Goal: Task Accomplishment & Management: Complete application form

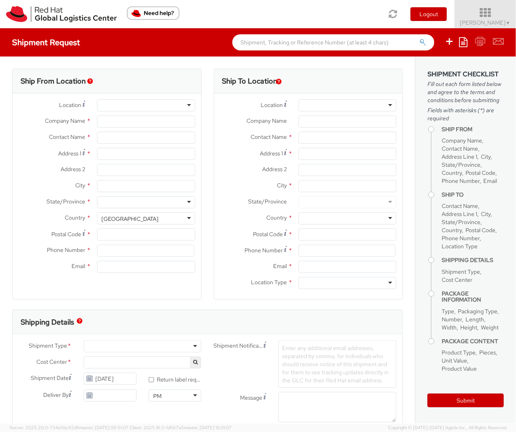
select select "901"
select select
click at [480, 19] on span "Soojung Mansberger ▼" at bounding box center [485, 22] width 51 height 7
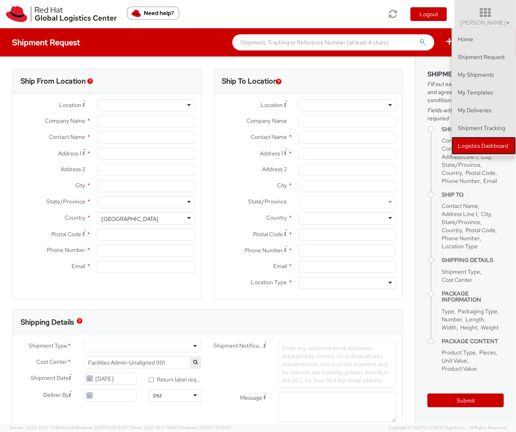
click at [464, 141] on link "Logistics Dashboard" at bounding box center [484, 146] width 64 height 18
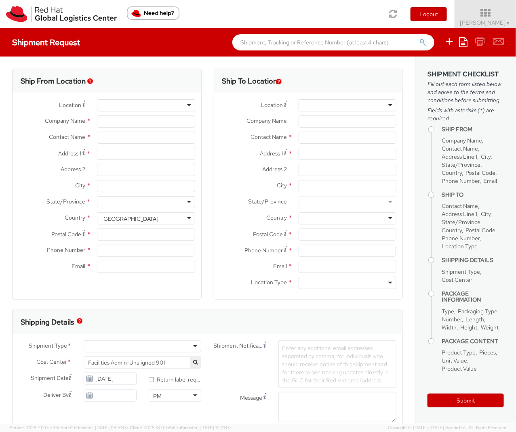
type input "Red Hat, Inc."
type input "[PERSON_NAME]"
type input "[STREET_ADDRESS]"
type input "RALEIGH"
type input "27601"
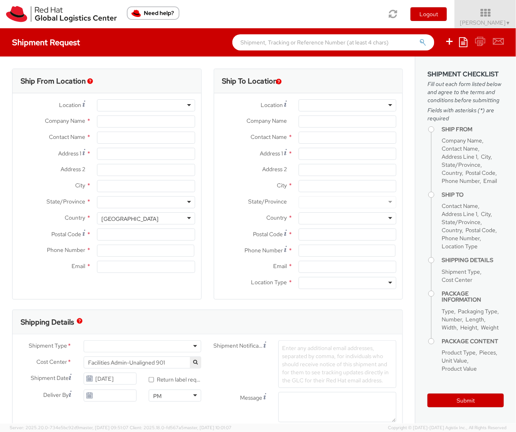
type input "919-754-4950"
type input "solee@redhat.com"
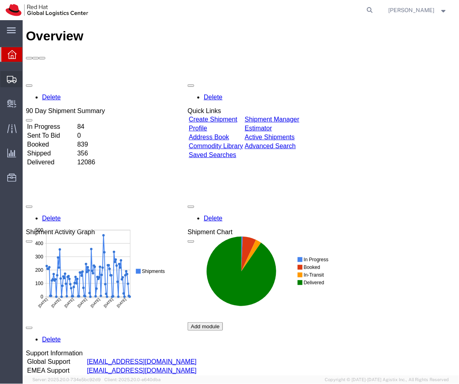
click at [0, 0] on span "Shipment Manager" at bounding box center [0, 0] width 0 height 0
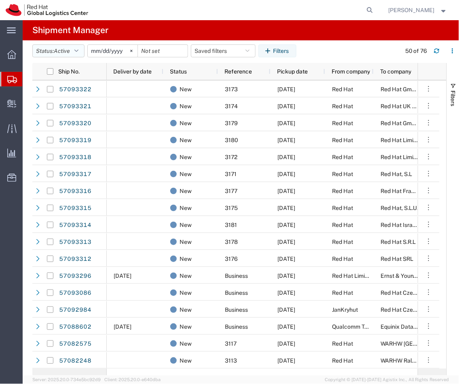
click at [71, 55] on button "Status: Active" at bounding box center [58, 50] width 52 height 13
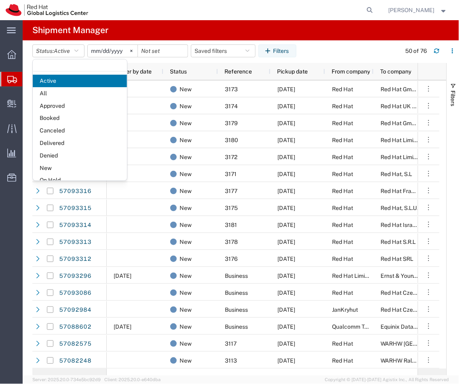
click at [325, 58] on agx-table-filter-chips "Status: Active Active All Approved Booked Canceled Delivered Denied New On Hold…" at bounding box center [214, 53] width 364 height 19
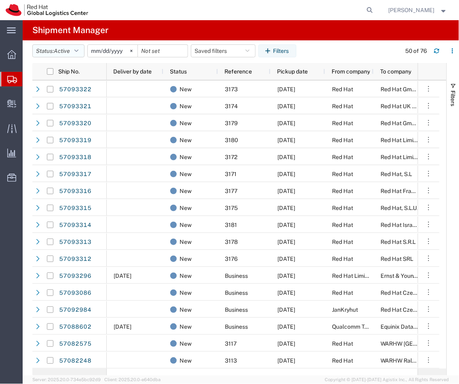
click at [70, 50] on span "Active" at bounding box center [62, 51] width 16 height 6
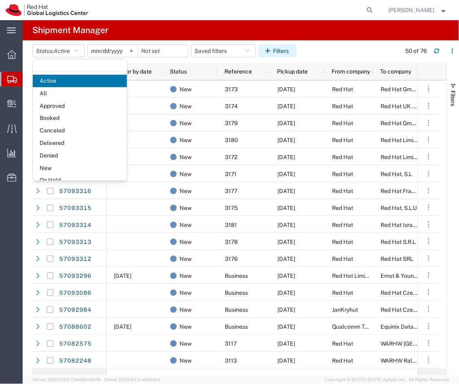
click at [283, 51] on button "Filters" at bounding box center [277, 50] width 38 height 13
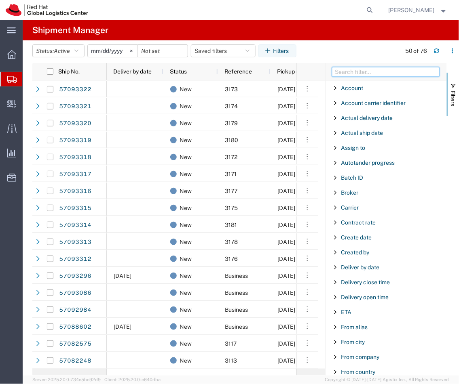
click at [349, 74] on input "Filter Columns Input" at bounding box center [385, 72] width 107 height 10
type input "r"
type input "ref"
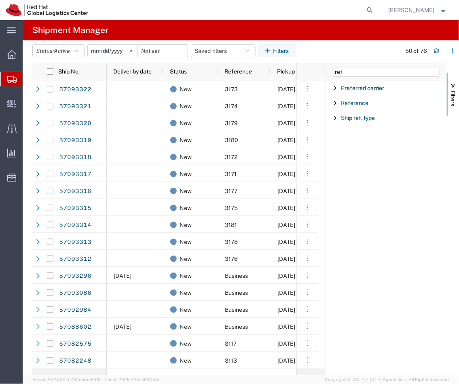
click at [356, 109] on div "Reference" at bounding box center [385, 103] width 121 height 15
type input "3139"
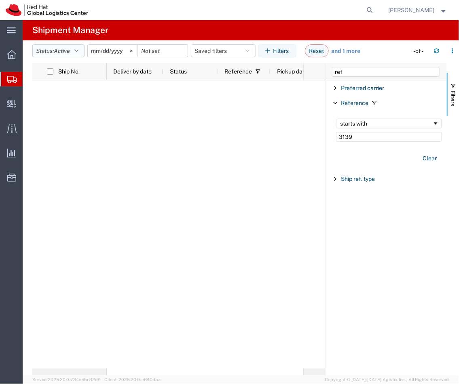
click at [70, 48] on span "Active" at bounding box center [62, 51] width 16 height 6
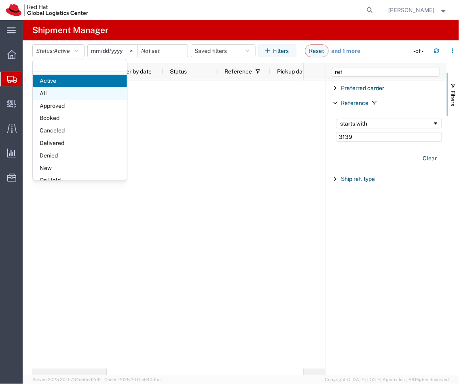
click at [73, 93] on span "All" at bounding box center [80, 93] width 94 height 13
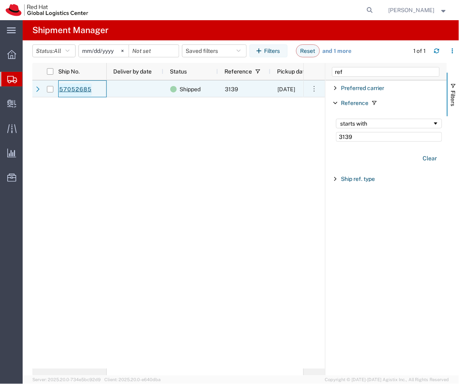
click at [78, 88] on link "57052685" at bounding box center [75, 89] width 33 height 13
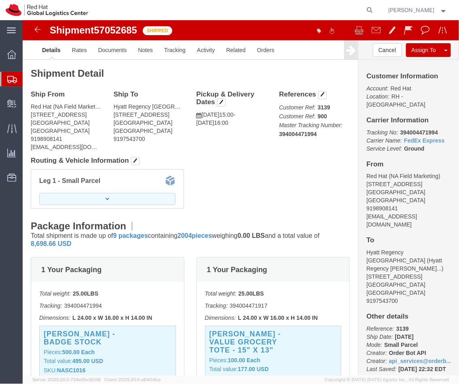
click button "button"
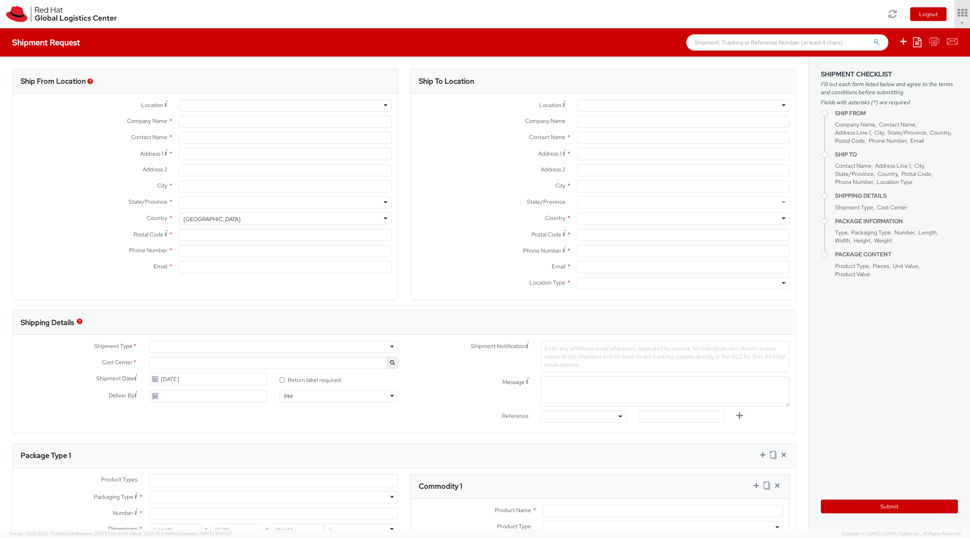
select select "901"
type input "Red Hat, Inc."
type input "[PERSON_NAME]"
type input "[STREET_ADDRESS]"
type input "RALEIGH"
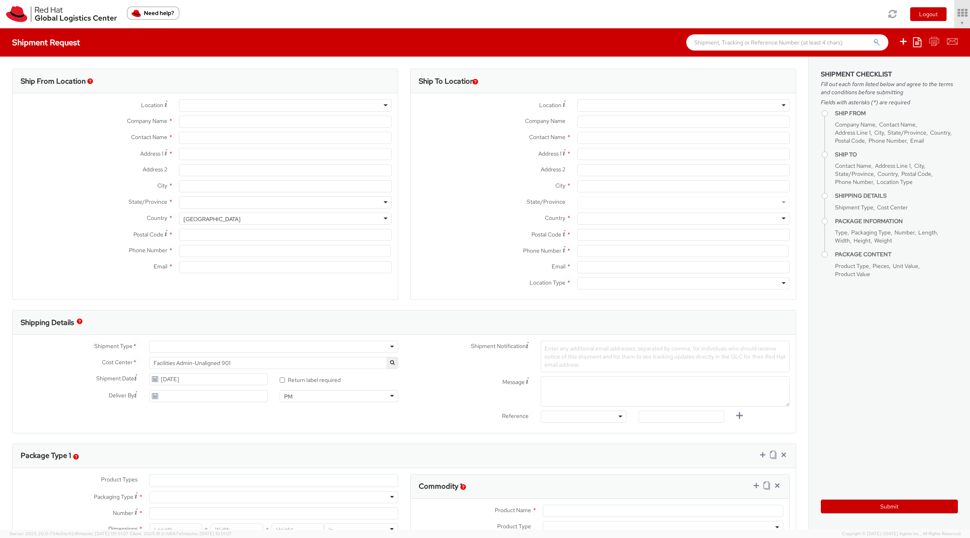
type input "27601"
type input "919-754-4950"
type input "solee@redhat.com"
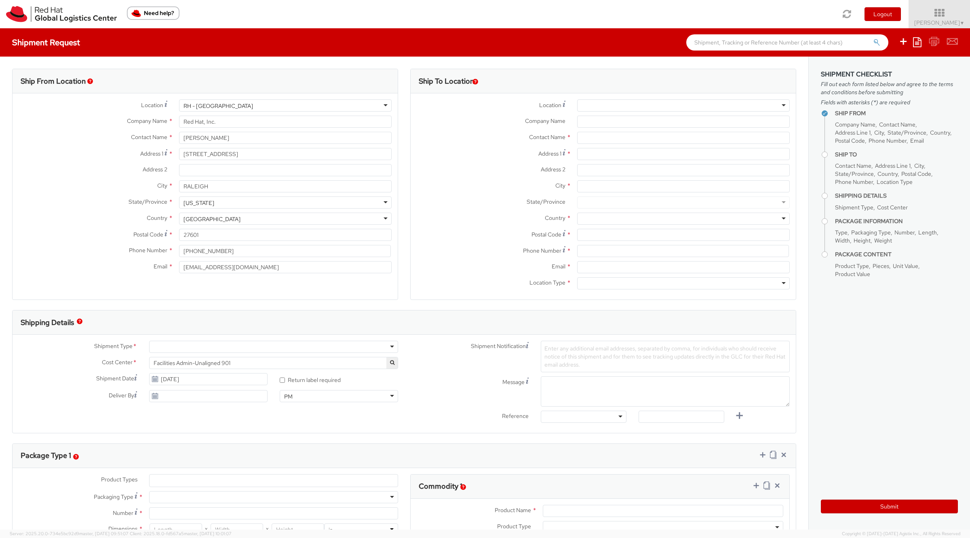
select select
click at [927, 23] on span "Soojung Mansberger ▼" at bounding box center [939, 22] width 51 height 7
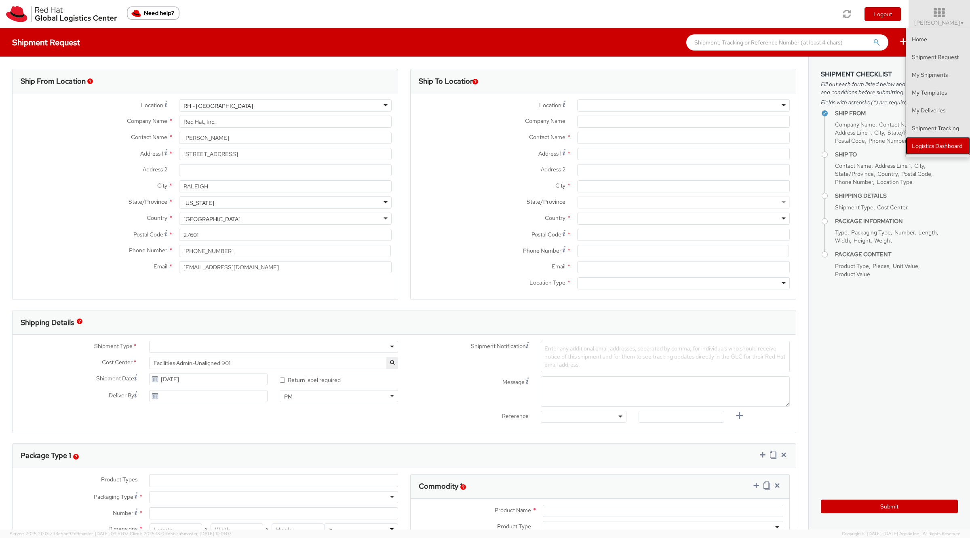
click at [915, 150] on link "Logistics Dashboard" at bounding box center [938, 146] width 64 height 18
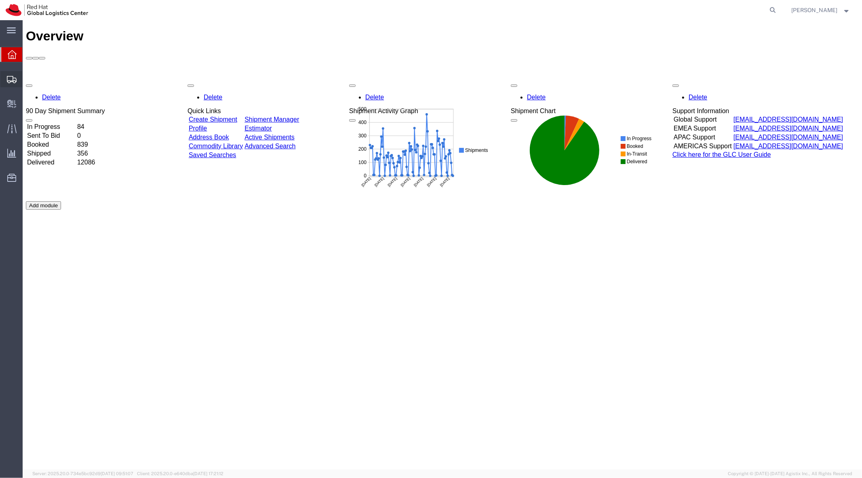
click at [0, 0] on span "Shipment Manager" at bounding box center [0, 0] width 0 height 0
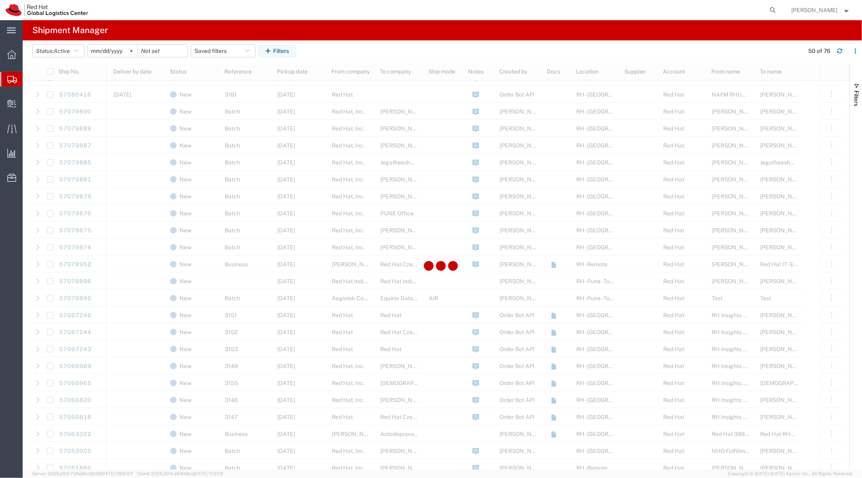
scroll to position [386, 0]
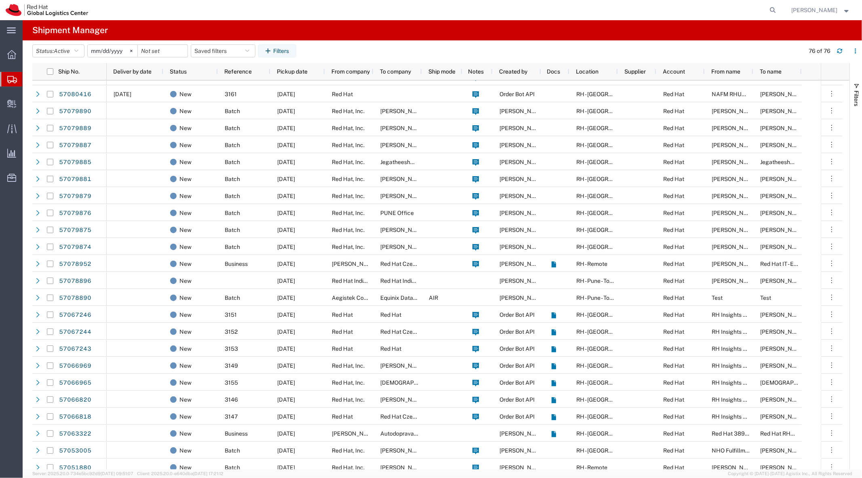
click at [291, 59] on agx-table-filter-chips "Status: Active Active All Approved Booked Canceled Delivered Denied New On Hold…" at bounding box center [416, 53] width 768 height 19
click at [281, 52] on button "Filters" at bounding box center [277, 50] width 38 height 13
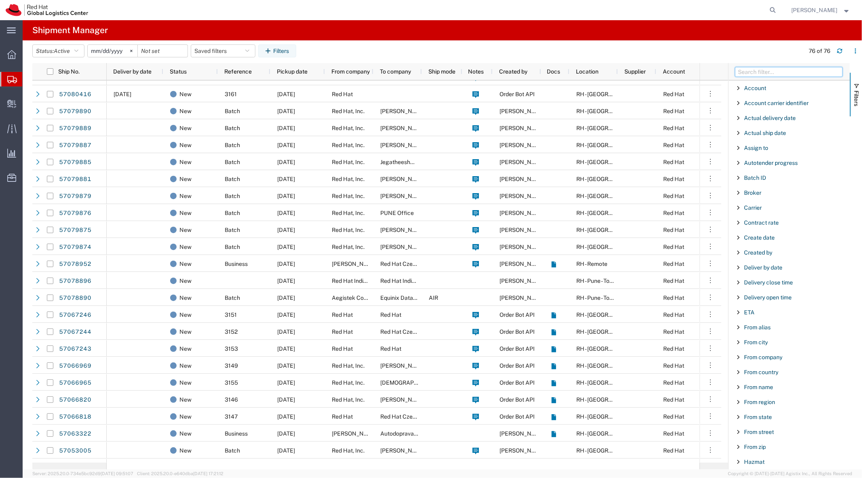
click at [744, 71] on input "Filter Columns Input" at bounding box center [788, 72] width 107 height 10
type input "ref"
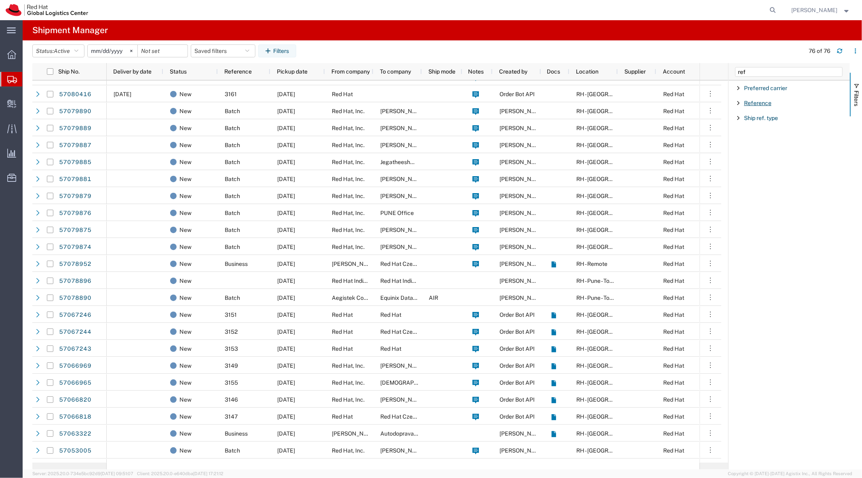
click at [756, 104] on span "Reference" at bounding box center [757, 103] width 27 height 6
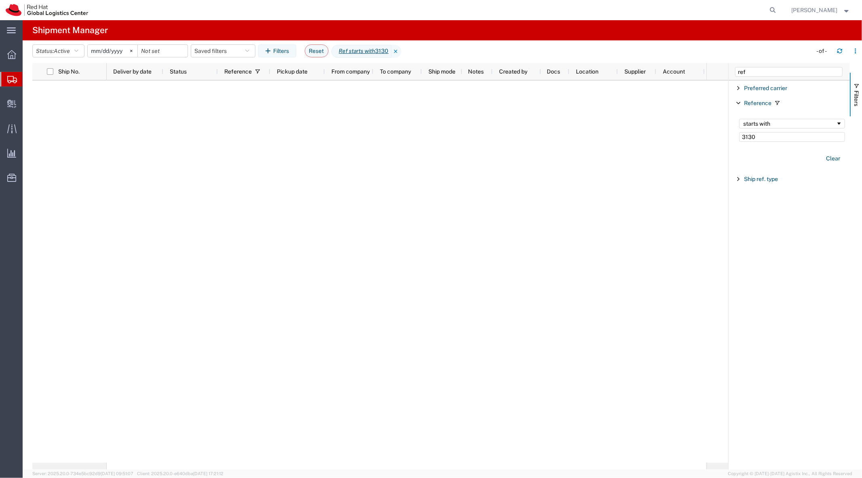
type input "3130"
click at [66, 58] on agx-table-filter-chips "Status: Active Active All Approved Booked Canceled Delivered Denied New On Hold…" at bounding box center [420, 53] width 776 height 19
click at [63, 49] on span "Active" at bounding box center [62, 51] width 16 height 6
click at [94, 95] on span "All" at bounding box center [80, 93] width 94 height 13
click at [0, 0] on span "Create Delivery" at bounding box center [0, 0] width 0 height 0
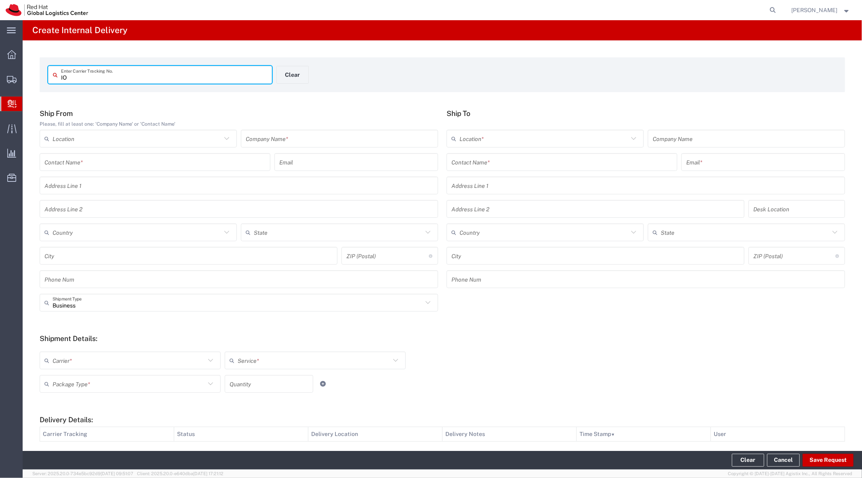
type input "I"
type input "GFP3130"
click at [144, 154] on div "Contact Name *" at bounding box center [155, 162] width 231 height 18
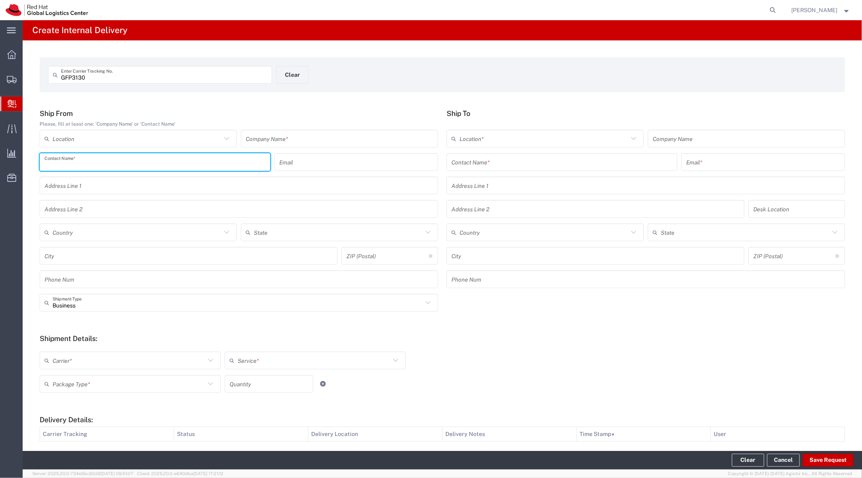
click at [283, 141] on input "text" at bounding box center [340, 139] width 188 height 14
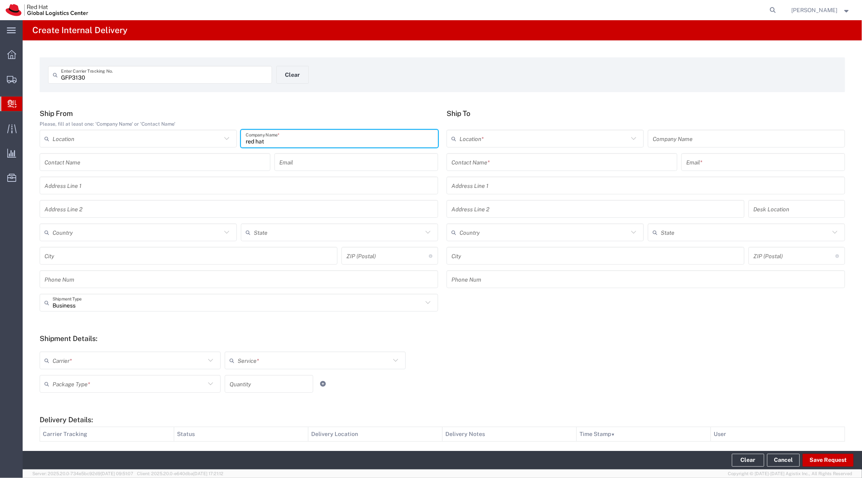
type input "red hat"
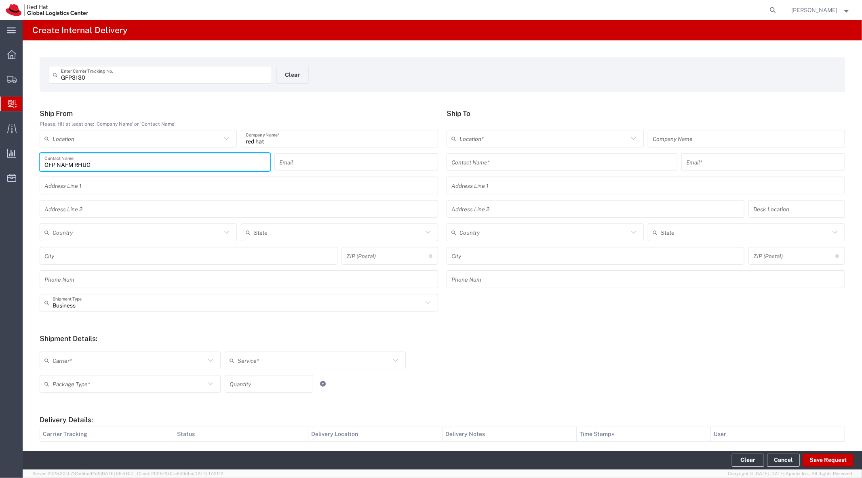
type input "GFP NAFM RHUG"
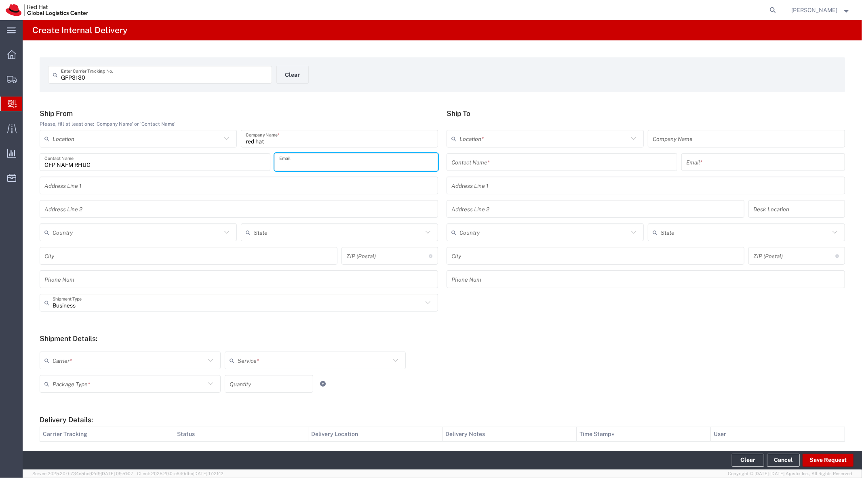
click at [143, 232] on input "text" at bounding box center [137, 233] width 169 height 14
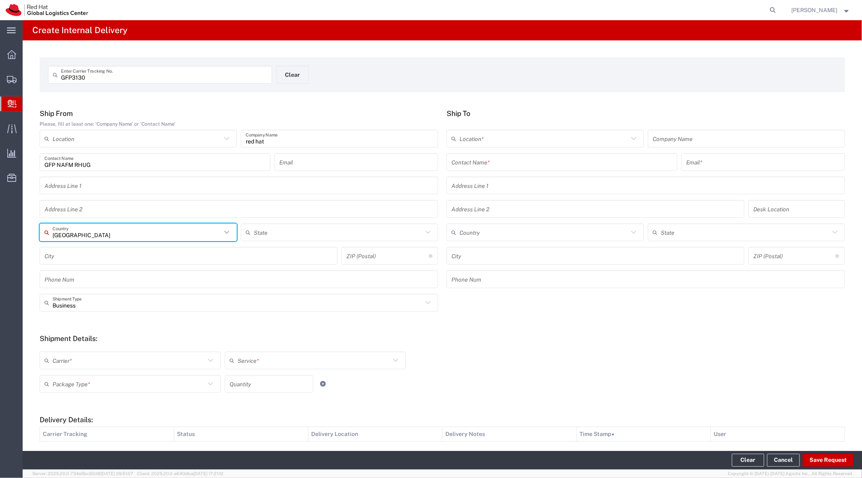
type input "[GEOGRAPHIC_DATA]"
click at [510, 160] on input "text" at bounding box center [561, 162] width 221 height 14
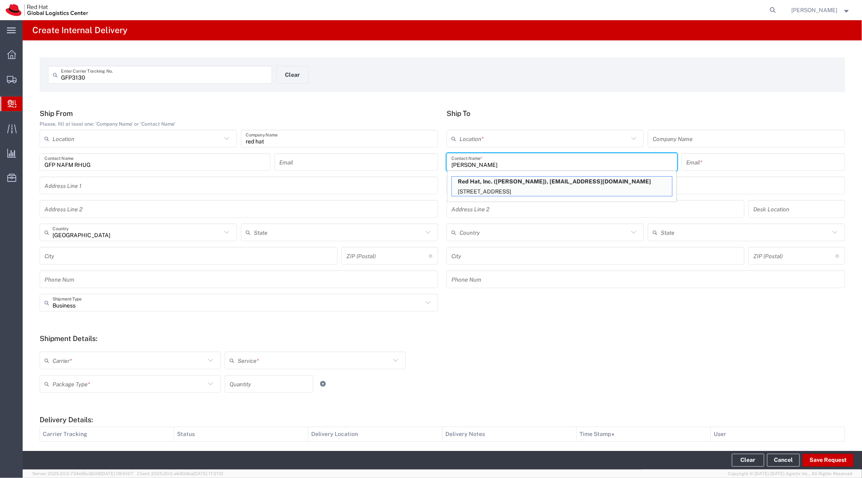
type input "[PERSON_NAME]"
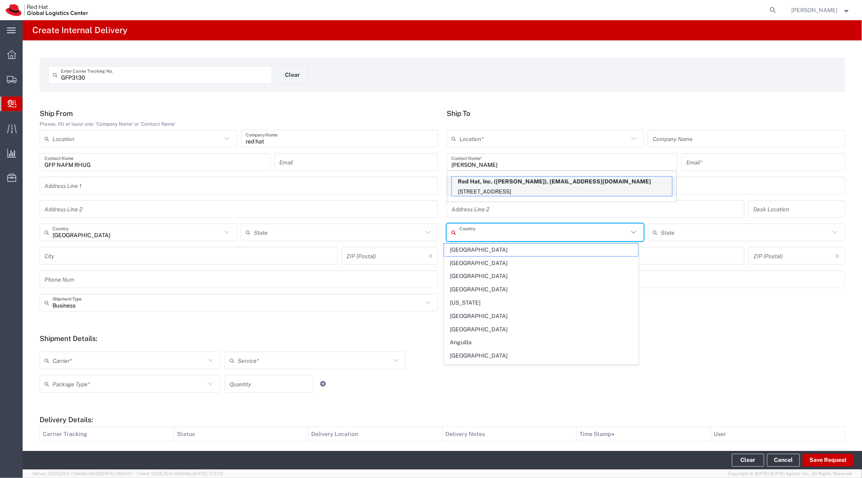
drag, startPoint x: 484, startPoint y: 232, endPoint x: 495, endPoint y: 179, distance: 53.7
click at [495, 179] on div "Ship To Location * [GEOGRAPHIC_DATA] - [GEOGRAPHIC_DATA] - [GEOGRAPHIC_DATA] [G…" at bounding box center [646, 201] width 407 height 185
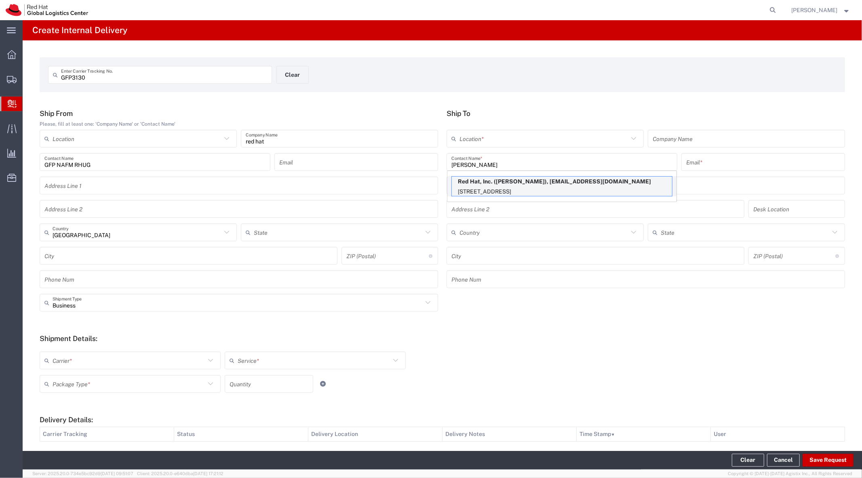
click at [495, 179] on p "Red Hat, Inc. ([PERSON_NAME]), [EMAIL_ADDRESS][DOMAIN_NAME]" at bounding box center [562, 182] width 220 height 10
type input "RH - [GEOGRAPHIC_DATA]"
type input "Red Hat, Inc."
type input "[EMAIL_ADDRESS][DOMAIN_NAME]"
type input "[STREET_ADDRESS]"
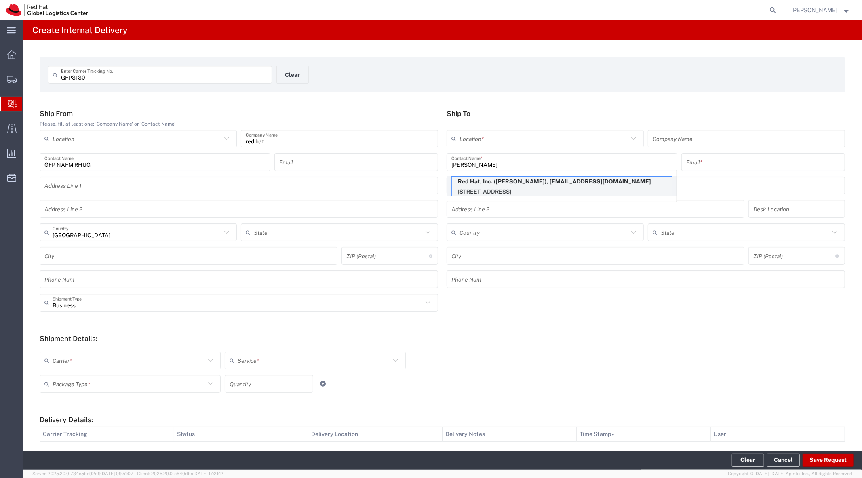
type input "FLEX"
type input "[GEOGRAPHIC_DATA]"
type input "RALEIGH"
type input "27601"
type input "[US_STATE]"
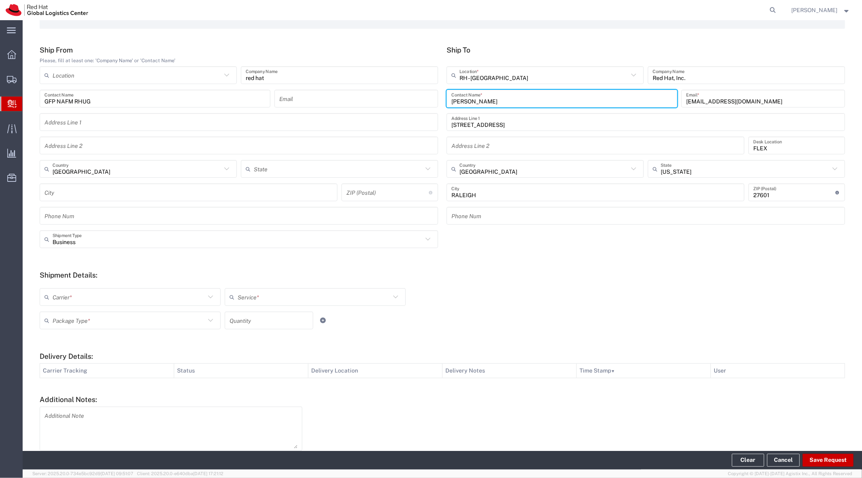
scroll to position [80, 0]
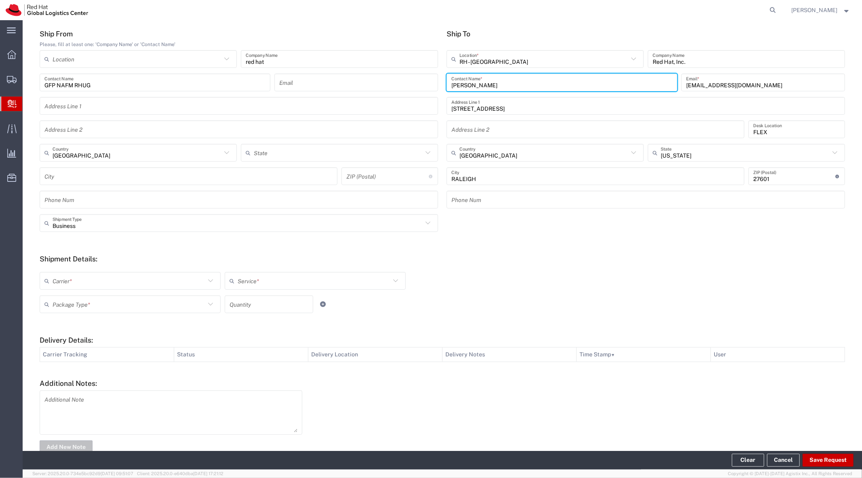
click at [117, 280] on input "text" at bounding box center [129, 281] width 153 height 14
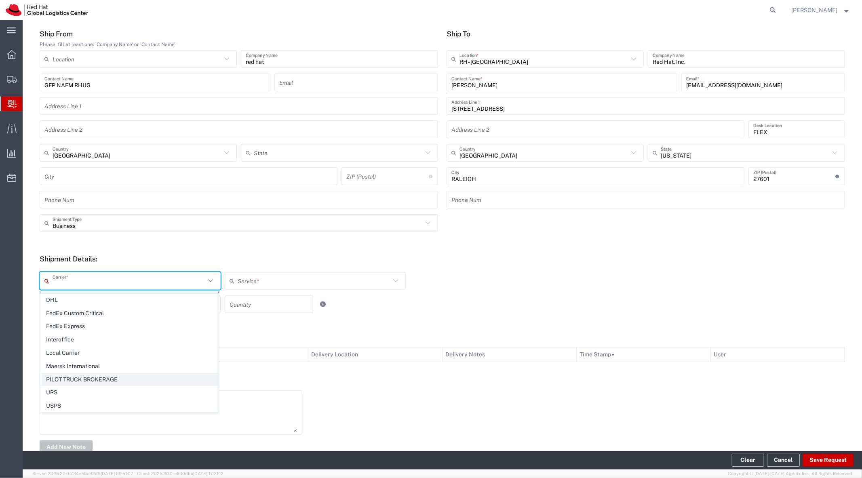
scroll to position [0, 0]
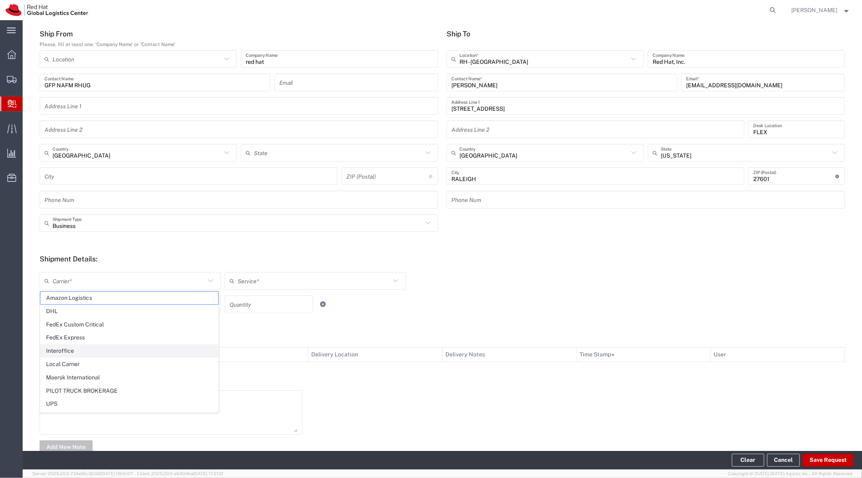
click at [105, 355] on span "Interoffice" at bounding box center [129, 351] width 178 height 13
type input "Interoffice"
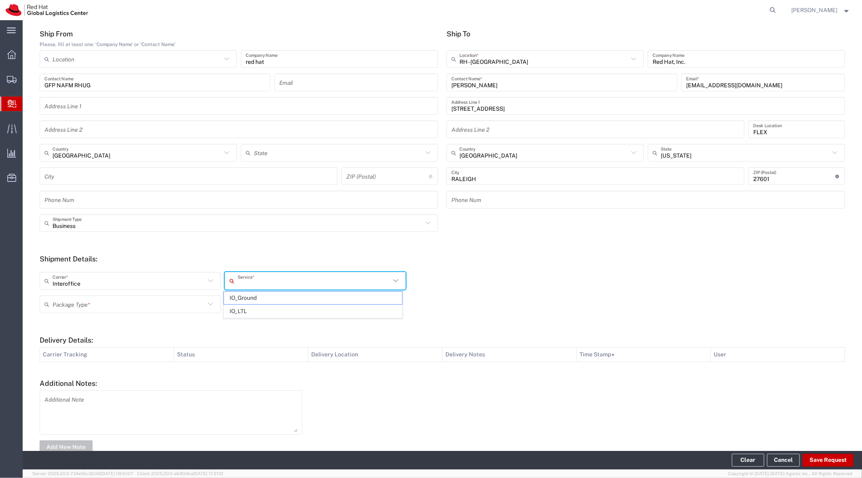
click at [273, 285] on input "text" at bounding box center [314, 281] width 153 height 14
click at [266, 303] on span "IO_Ground" at bounding box center [313, 298] width 178 height 13
type input "IO_Ground"
click at [179, 299] on input "text" at bounding box center [129, 304] width 153 height 14
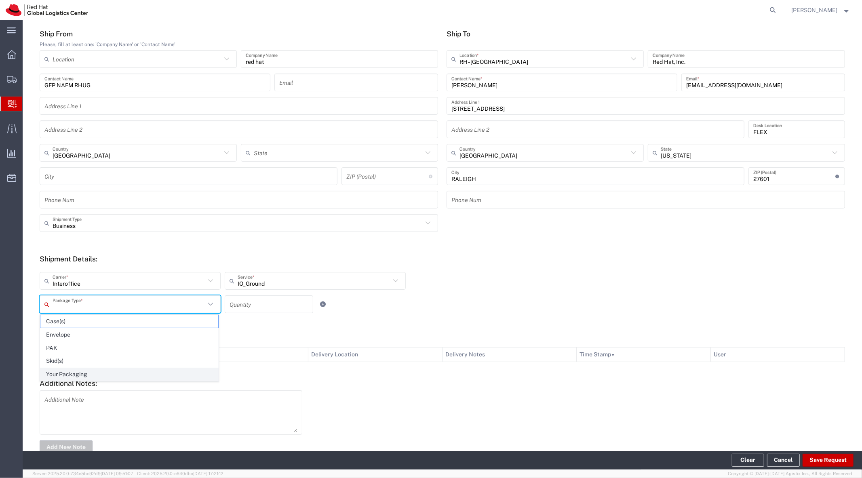
click at [140, 370] on span "Your Packaging" at bounding box center [129, 374] width 178 height 13
type input "Your Packaging"
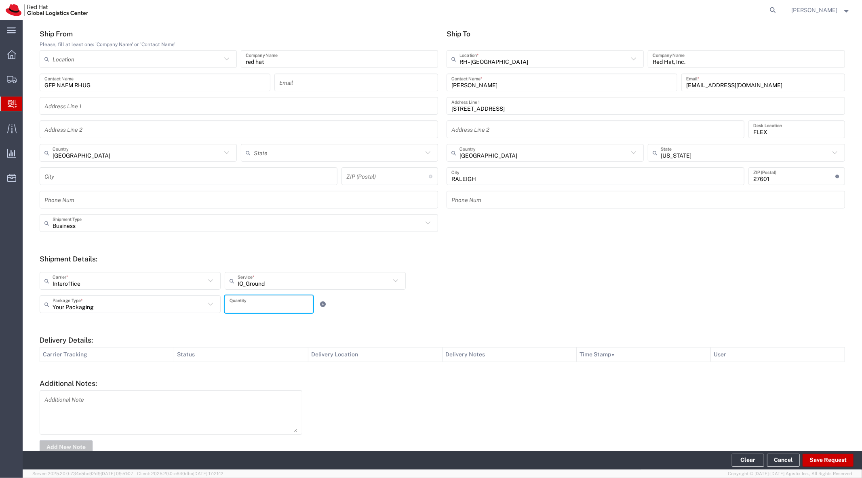
click at [253, 308] on input "number" at bounding box center [269, 304] width 79 height 14
type input "1"
click at [836, 463] on button "Save Request" at bounding box center [828, 460] width 51 height 13
type input "[GEOGRAPHIC_DATA]"
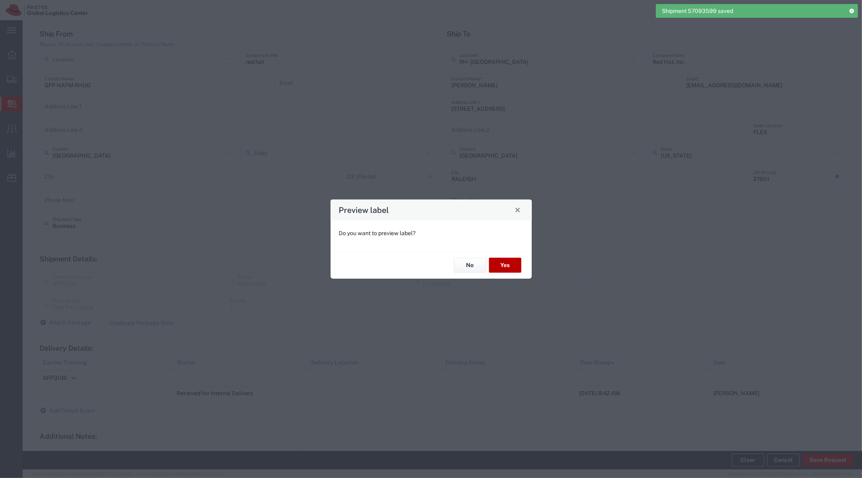
click at [504, 265] on button "Yes" at bounding box center [505, 265] width 32 height 15
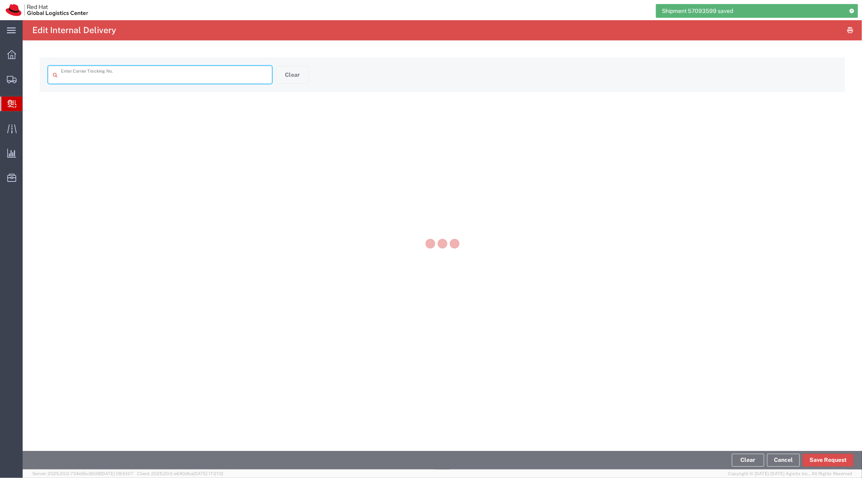
type input "GFP3130"
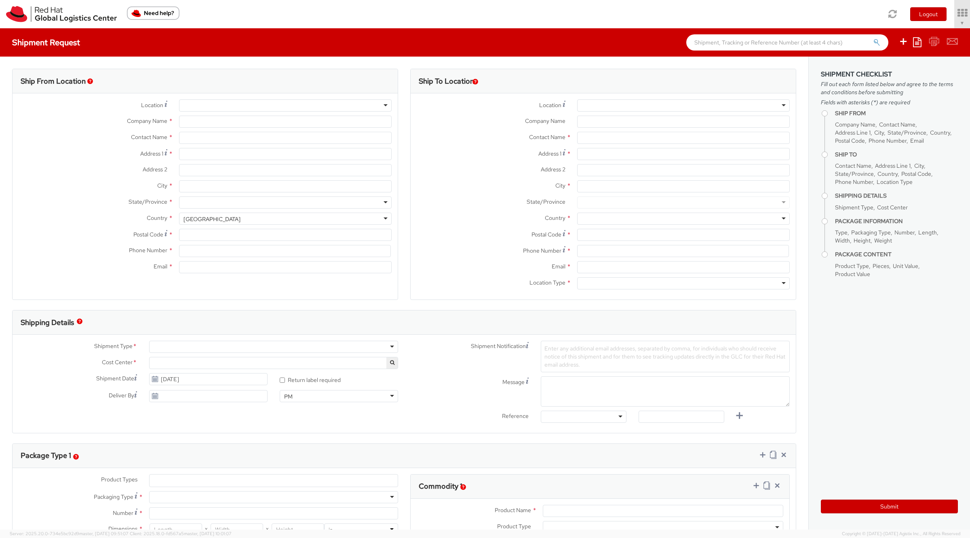
type input "Red Hat, Inc."
type input "Soojung Mansberger"
type input "100 East Davie Street"
type input "RALEIGH"
type input "27601"
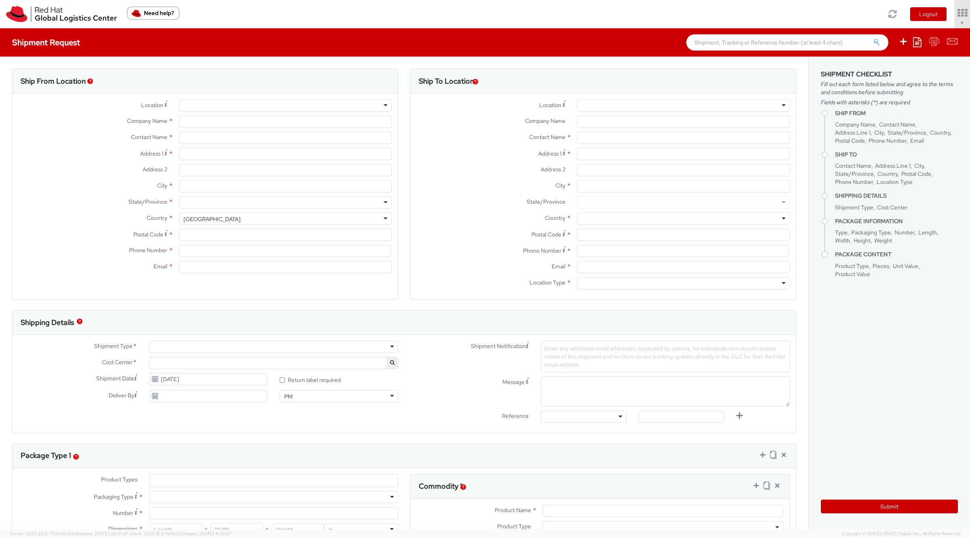
type input "919-754-4950"
type input "solee@redhat.com"
select select "901"
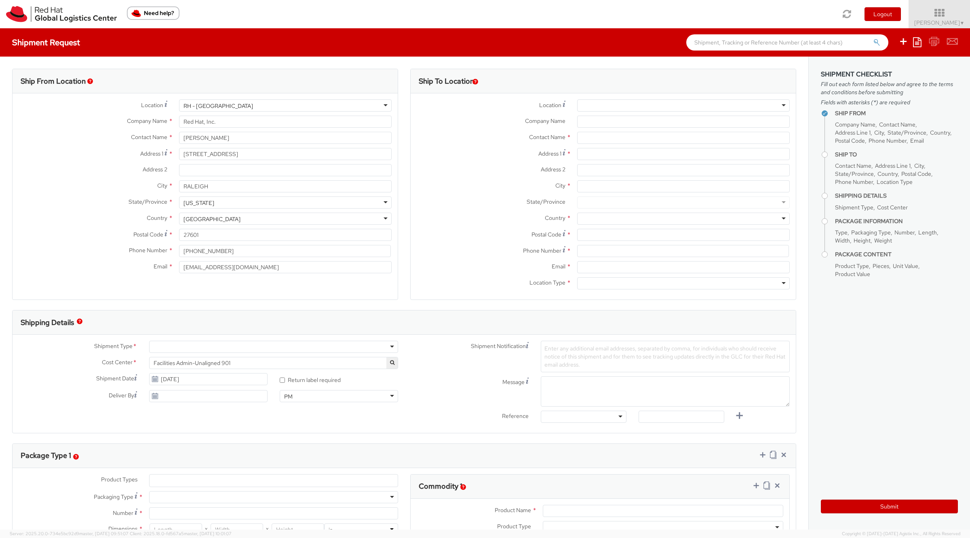
select select
click at [924, 11] on icon at bounding box center [939, 12] width 71 height 11
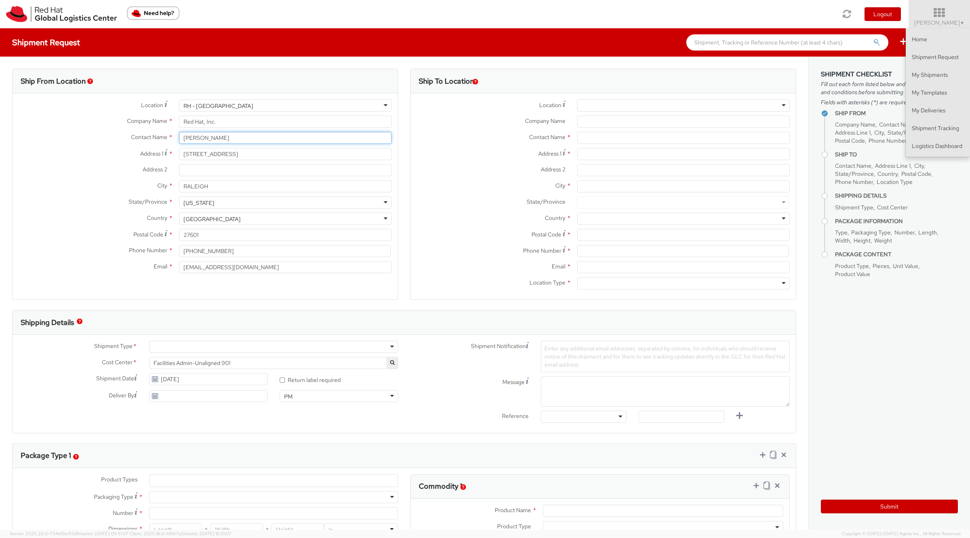
click at [285, 140] on input "[PERSON_NAME]" at bounding box center [285, 138] width 213 height 12
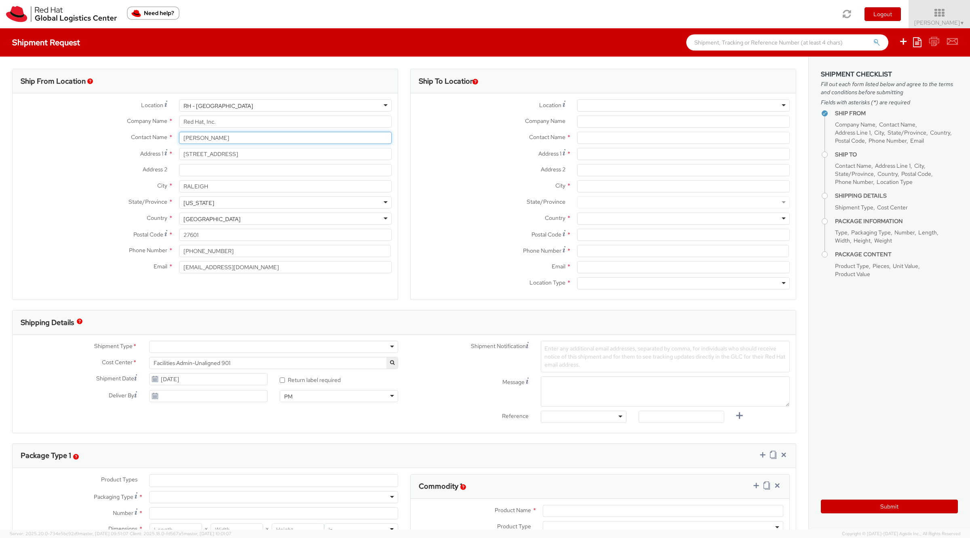
click at [285, 140] on input "[PERSON_NAME]" at bounding box center [285, 138] width 213 height 12
type input "Kat Ho"
click at [272, 156] on div "Red Hat - ( Kat Ho )" at bounding box center [285, 153] width 212 height 12
type input "Red Hat"
type input "kho@redhat.com"
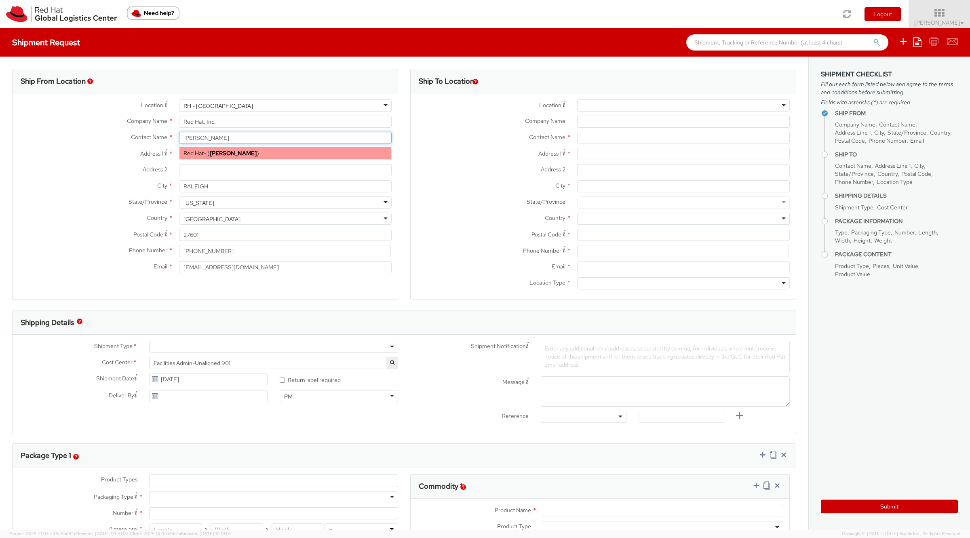
select select
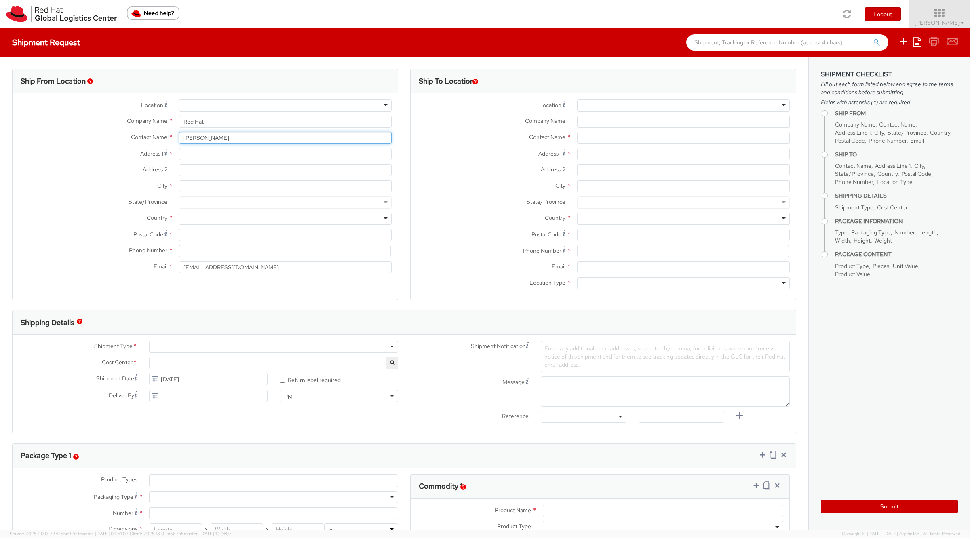
type input "Kat Ho"
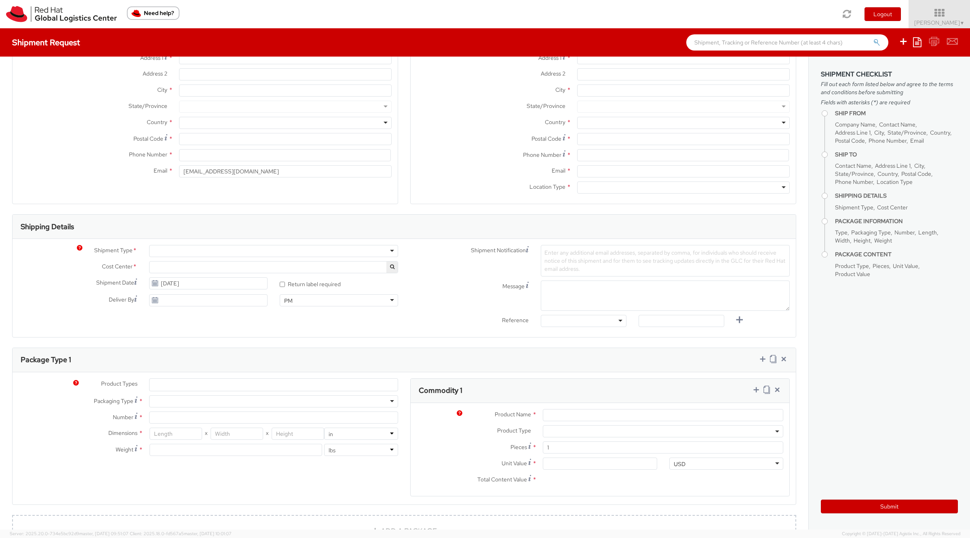
scroll to position [73, 0]
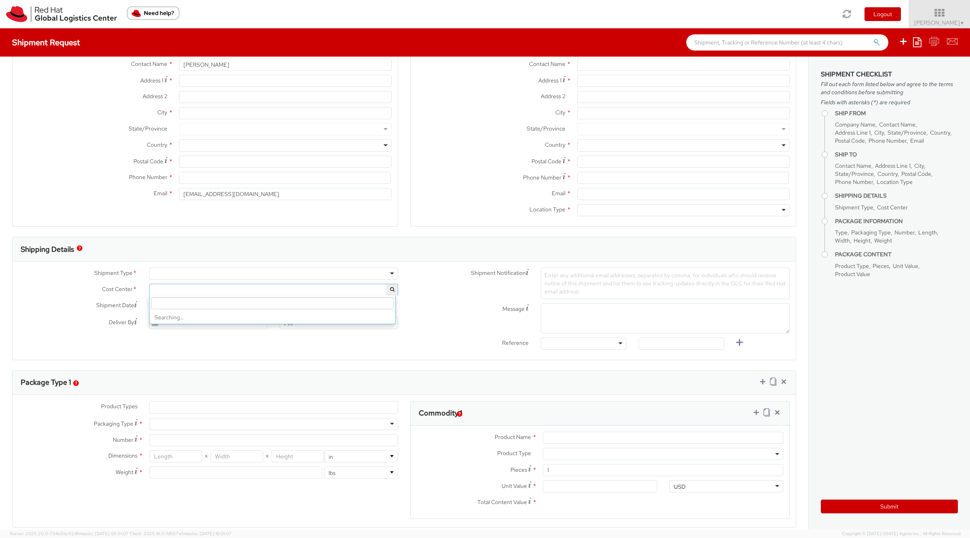
click at [190, 290] on span at bounding box center [273, 290] width 249 height 12
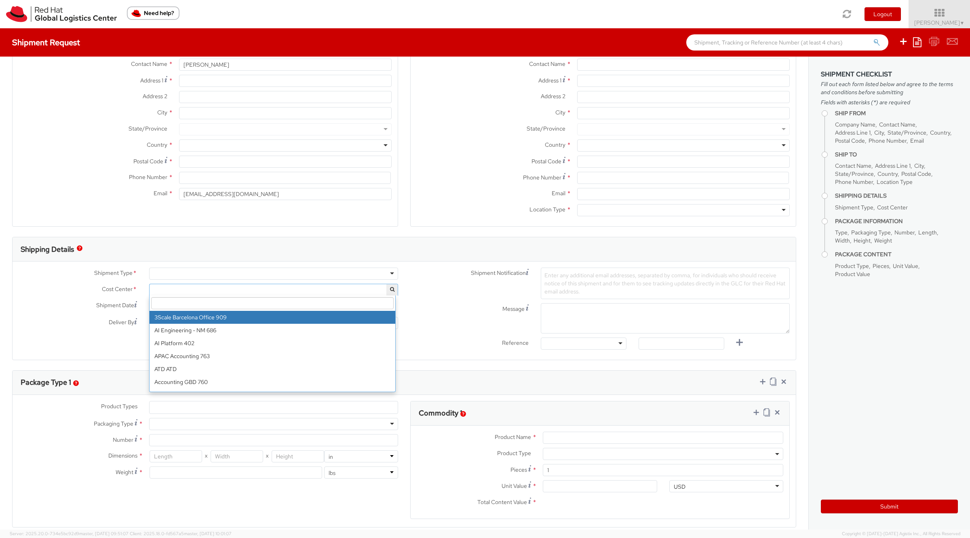
click at [192, 306] on input "search" at bounding box center [272, 303] width 242 height 12
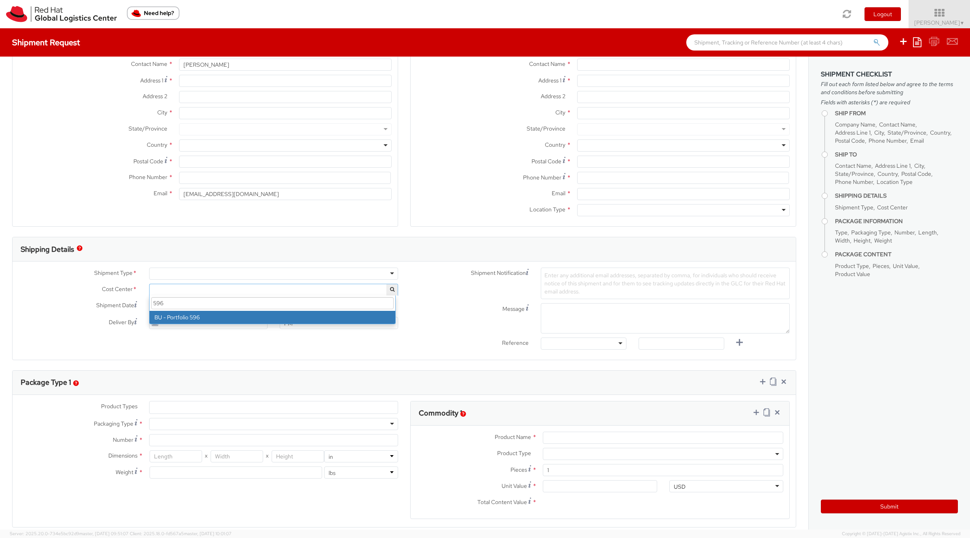
type input "596"
select select "596"
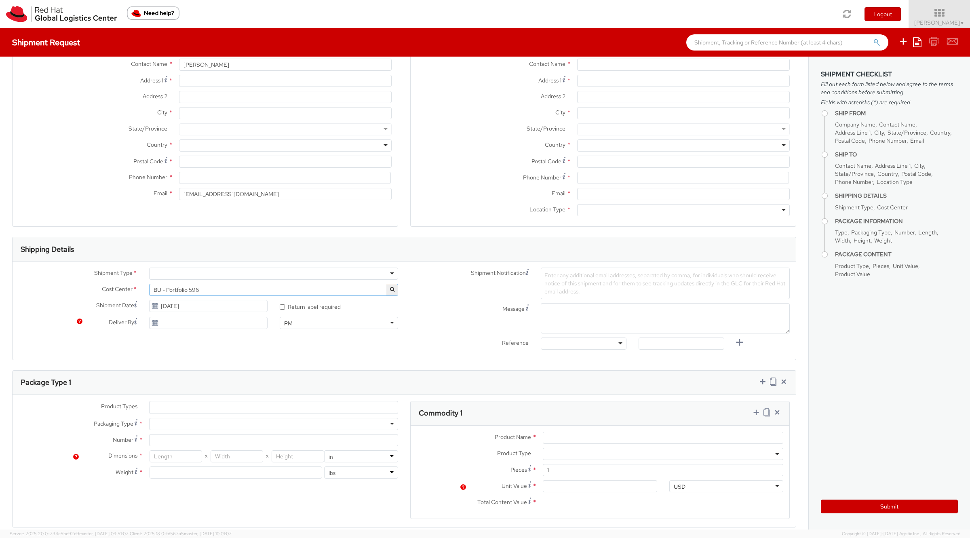
scroll to position [0, 0]
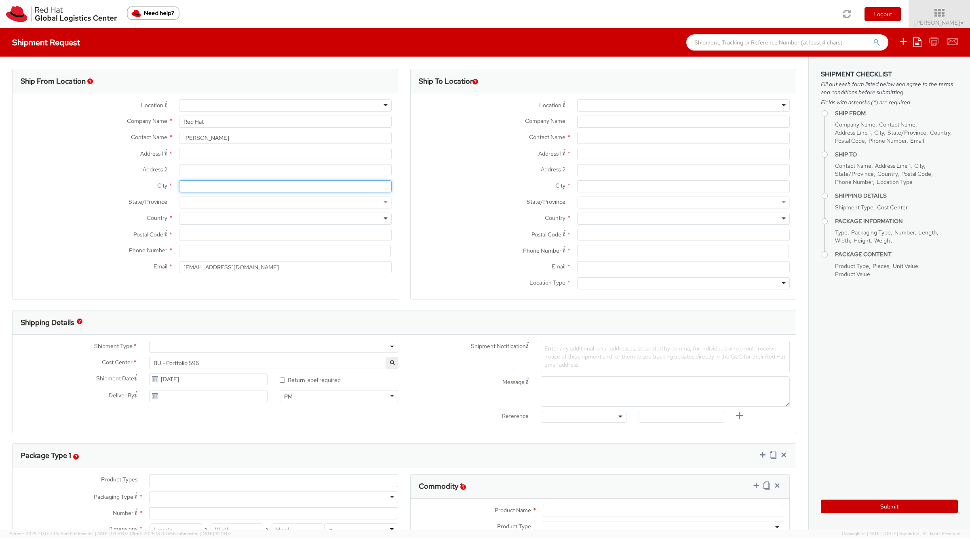
click at [196, 184] on input "City *" at bounding box center [285, 186] width 213 height 12
type input "[GEOGRAPHIC_DATA]"
click at [196, 160] on div "Address 1 *" at bounding box center [205, 156] width 385 height 16
click at [195, 159] on input "Address 1 *" at bounding box center [285, 154] width 213 height 12
type input "[STREET_ADDRESS]"
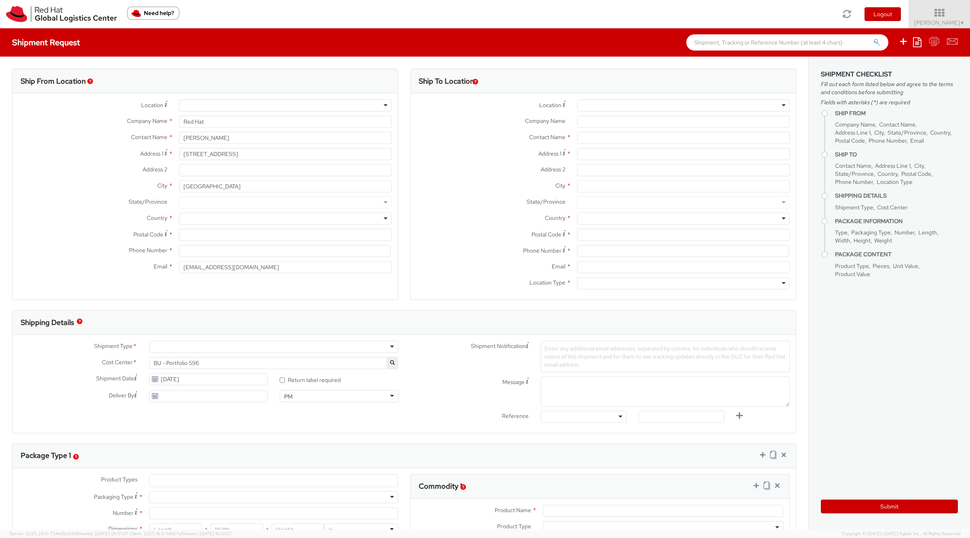
click at [193, 219] on div at bounding box center [285, 219] width 213 height 12
click at [195, 202] on div at bounding box center [285, 202] width 213 height 12
click at [195, 201] on div at bounding box center [285, 202] width 213 height 12
click at [220, 217] on div at bounding box center [285, 219] width 213 height 12
type input "united st"
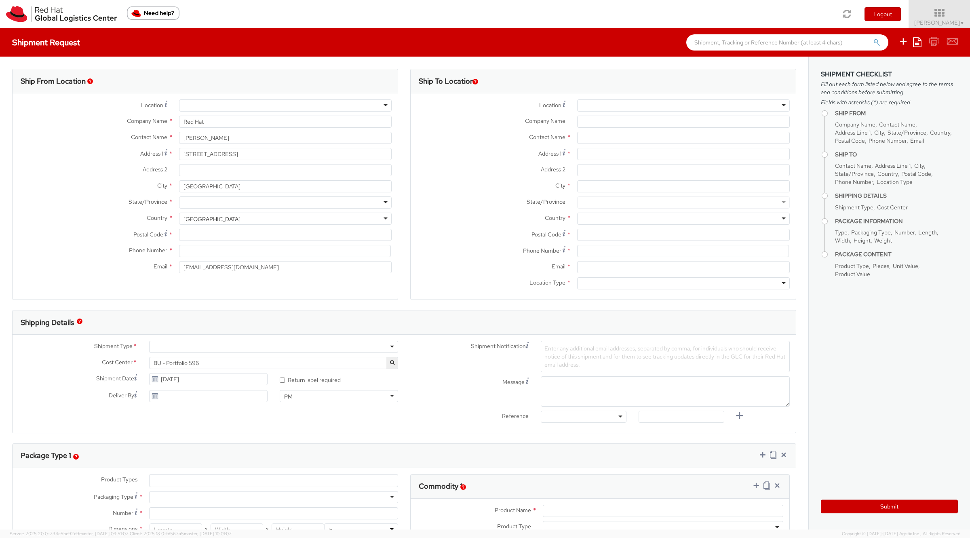
click at [211, 202] on div at bounding box center [285, 202] width 213 height 12
type input "north"
click at [201, 233] on input "Postal Code *" at bounding box center [285, 235] width 213 height 12
type input "27601"
type input "1234567890"
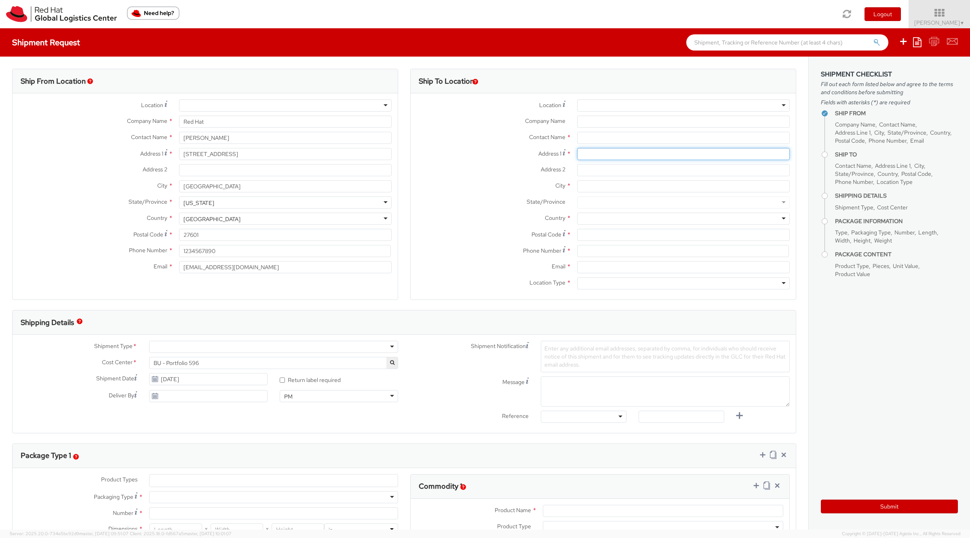
click at [586, 153] on input "Address 1 *" at bounding box center [683, 154] width 213 height 12
click at [316, 349] on div at bounding box center [273, 347] width 249 height 12
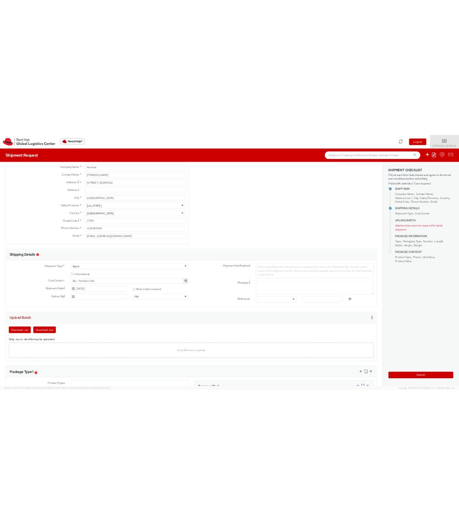
scroll to position [55, 0]
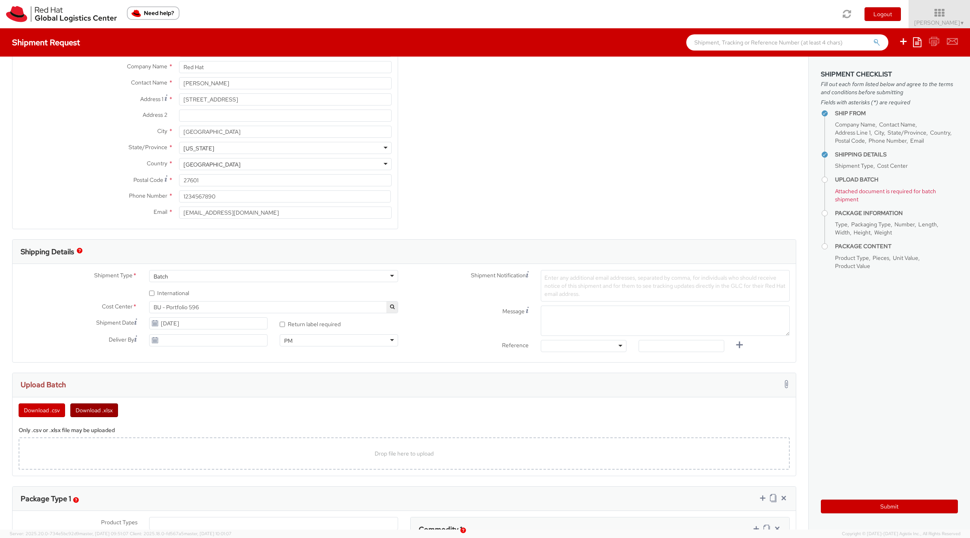
click at [79, 413] on button "Download .xlsx" at bounding box center [94, 410] width 48 height 14
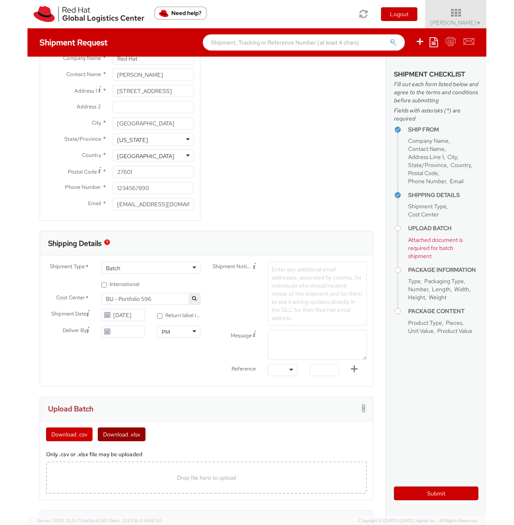
scroll to position [72, 0]
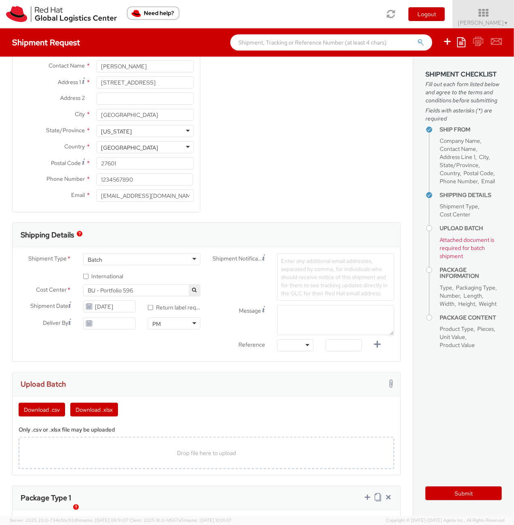
click at [355, 213] on div "Ship From Location Location * RH - Amsterdam - MSO RH - Amsterdam Data Center R…" at bounding box center [206, 109] width 401 height 225
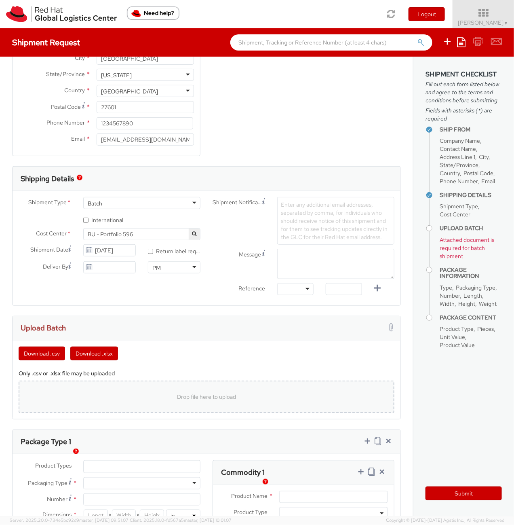
click at [120, 397] on div "Drop file here to upload" at bounding box center [206, 396] width 363 height 19
type input "C:\fakepath\Distribution - Mid Year PPS Survey_August 2025 - NA.csv"
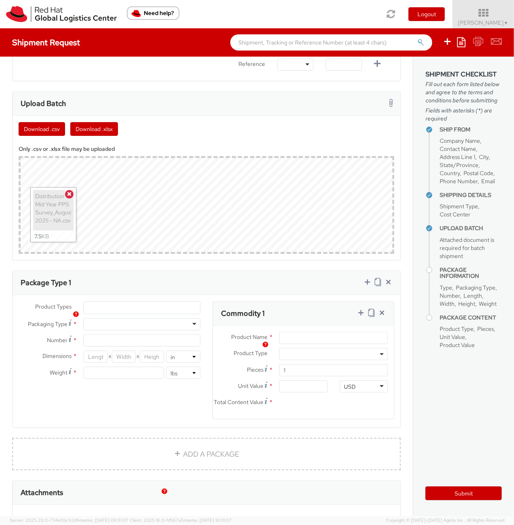
scroll to position [352, 0]
click at [170, 330] on div at bounding box center [141, 324] width 117 height 12
click at [90, 330] on div at bounding box center [141, 324] width 117 height 12
type input "10.25"
type input "12.75"
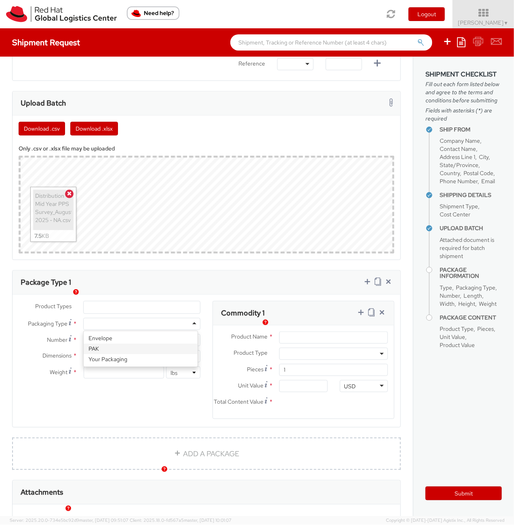
type input "1"
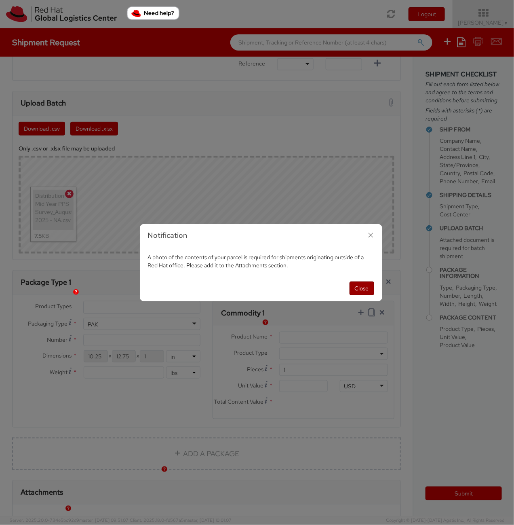
click at [365, 282] on button "Close" at bounding box center [362, 288] width 25 height 14
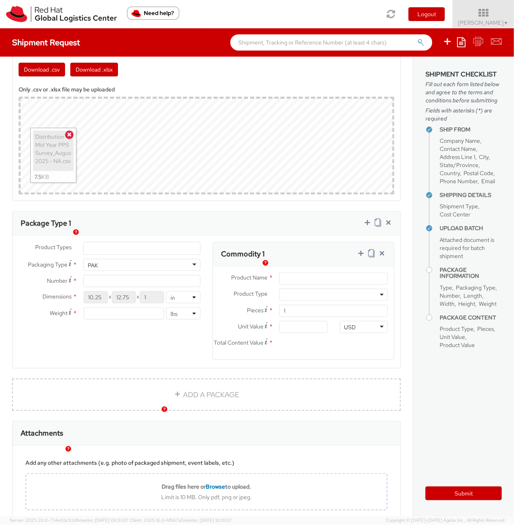
scroll to position [412, 0]
click at [120, 349] on div "Product Types * Documents Docking Station Laptop Monitor Other Hardware Server …" at bounding box center [207, 305] width 388 height 128
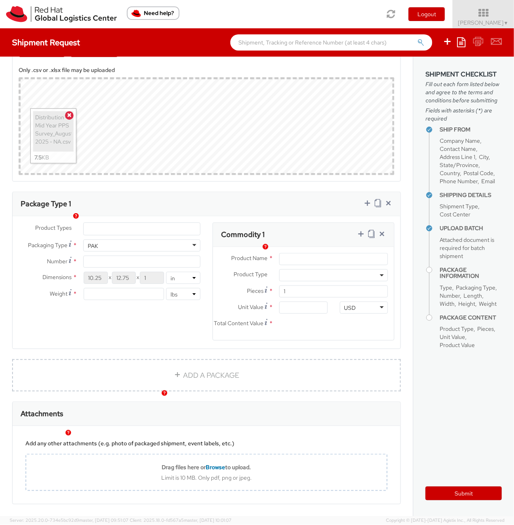
scroll to position [431, 0]
click at [142, 267] on input "Number *" at bounding box center [141, 261] width 117 height 12
type input "1"
click at [117, 299] on input "number" at bounding box center [124, 293] width 80 height 12
click at [108, 251] on div "PAK" at bounding box center [141, 245] width 117 height 12
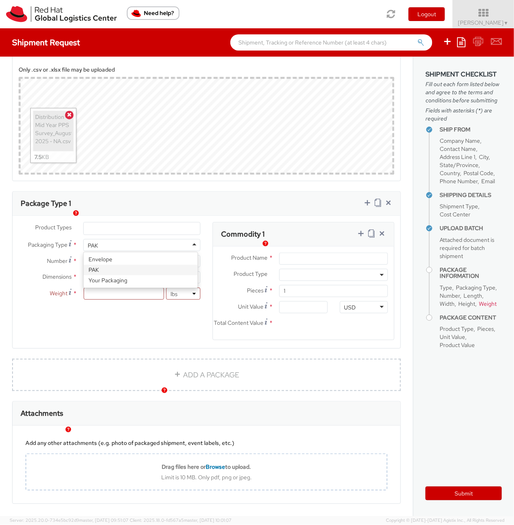
click at [59, 282] on label "Dimensions *" at bounding box center [45, 276] width 65 height 11
click at [108, 299] on input "number" at bounding box center [124, 293] width 80 height 12
type input ".5"
click at [122, 342] on div "Product Types * Documents Docking Station Laptop Monitor Other Hardware Server …" at bounding box center [207, 286] width 388 height 128
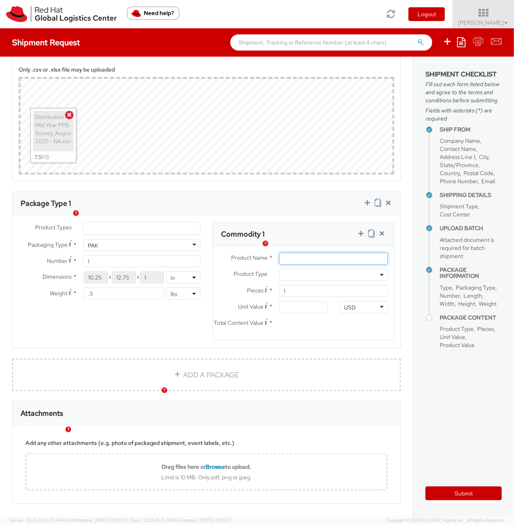
click at [311, 265] on input "Product Name *" at bounding box center [333, 259] width 109 height 12
click at [357, 238] on icon at bounding box center [361, 234] width 8 height 8
select select
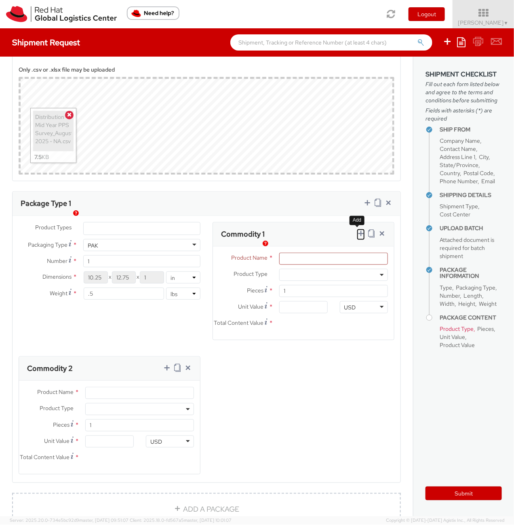
click at [357, 238] on icon at bounding box center [361, 234] width 8 height 8
select select
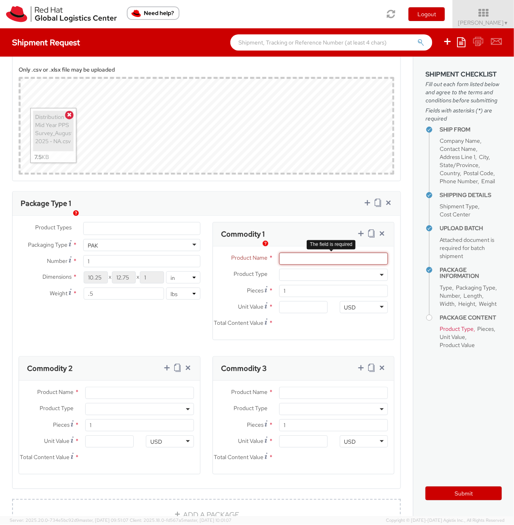
click at [295, 265] on input "Product Name *" at bounding box center [333, 259] width 109 height 12
type input "Pin"
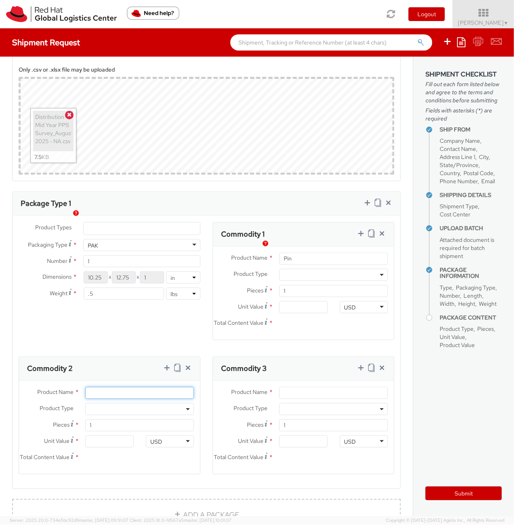
click at [114, 399] on input "Product Name *" at bounding box center [139, 393] width 109 height 12
type input "Pen"
click at [302, 403] on div "Product Name *" at bounding box center [303, 395] width 181 height 16
click at [282, 403] on div "Product Name * Product Type * Documents Docking Station Laptop Monitor Other Ha…" at bounding box center [303, 427] width 181 height 93
click at [284, 399] on input "Product Name *" at bounding box center [333, 393] width 109 height 12
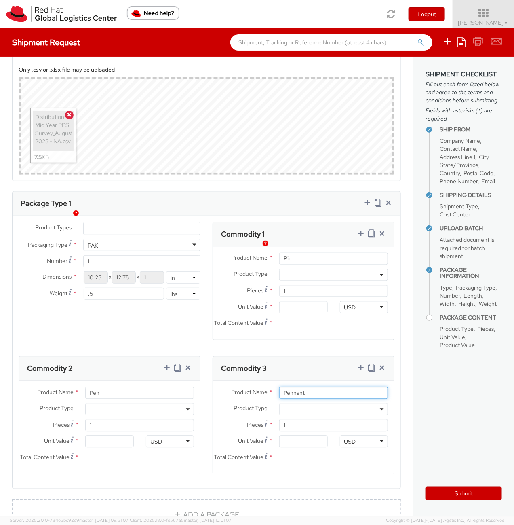
type input "Pennant"
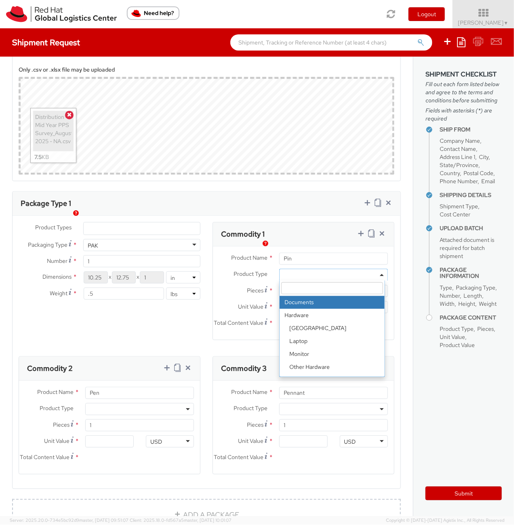
click at [301, 278] on span at bounding box center [333, 275] width 109 height 12
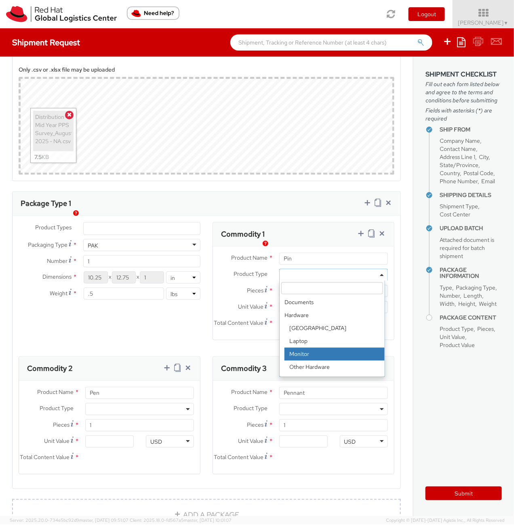
scroll to position [35, 0]
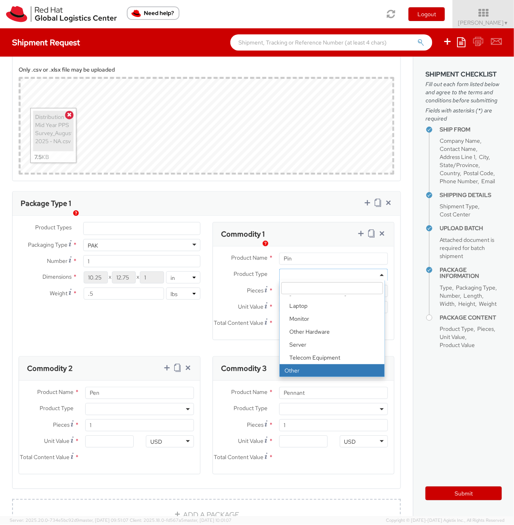
select select "OTHER"
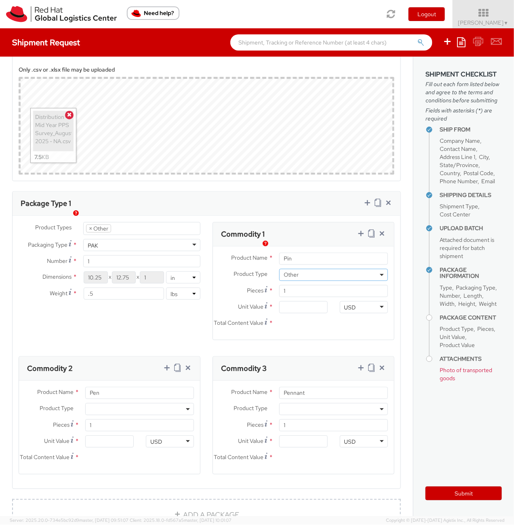
scroll to position [59, 0]
click at [137, 415] on span at bounding box center [139, 409] width 109 height 12
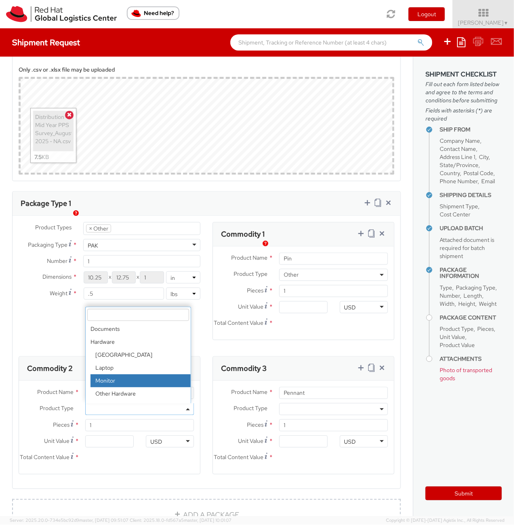
scroll to position [35, 0]
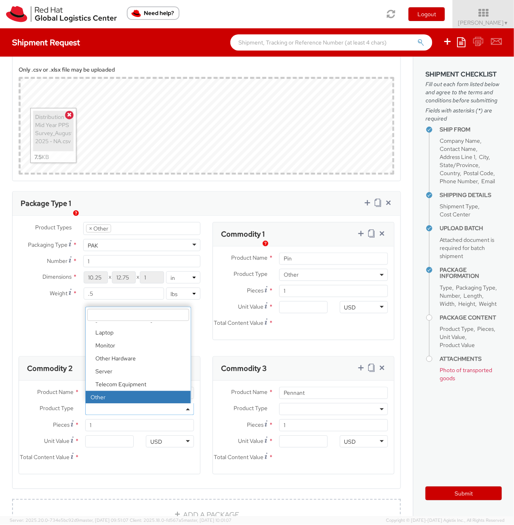
select select "OTHER"
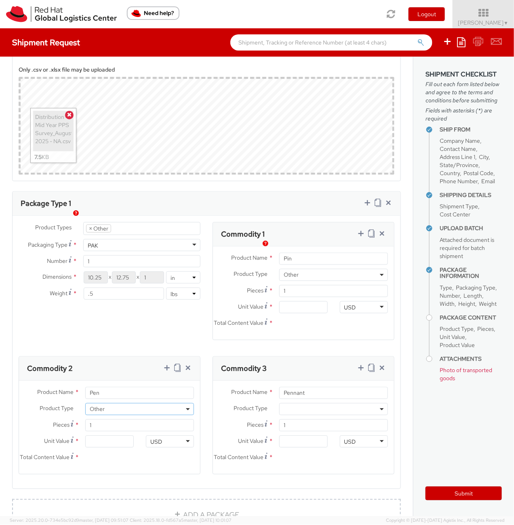
click at [318, 415] on span at bounding box center [333, 409] width 109 height 12
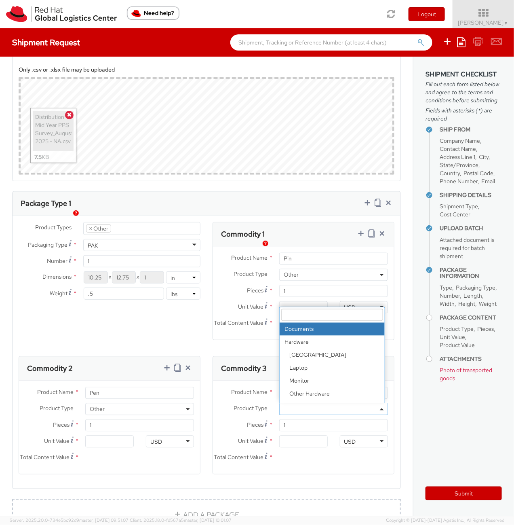
drag, startPoint x: 318, startPoint y: 407, endPoint x: 234, endPoint y: 356, distance: 98.3
click at [234, 222] on div "Commodity 1 Product Name * Pin Product Type * Documents Docking Station Laptop …" at bounding box center [207, 222] width 388 height 0
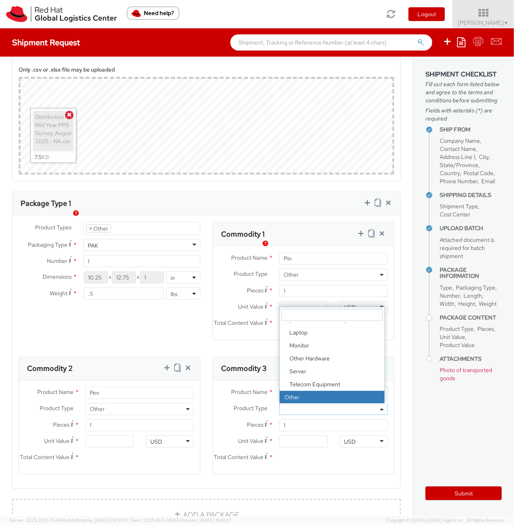
select select "OTHER"
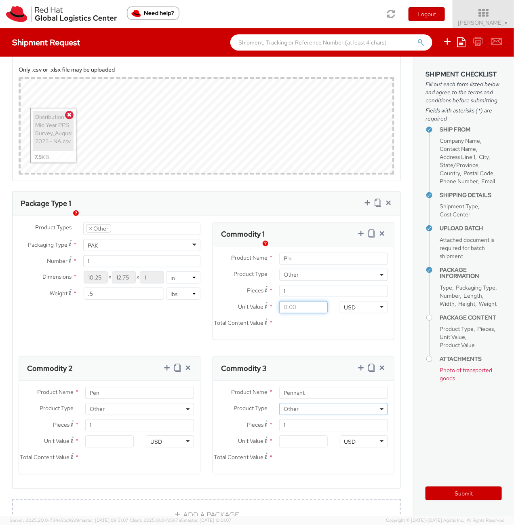
click at [288, 313] on input "Unit Value *" at bounding box center [303, 307] width 48 height 12
type input "3.00"
click at [102, 447] on input "Unit Value *" at bounding box center [109, 441] width 48 height 12
type input "3.00"
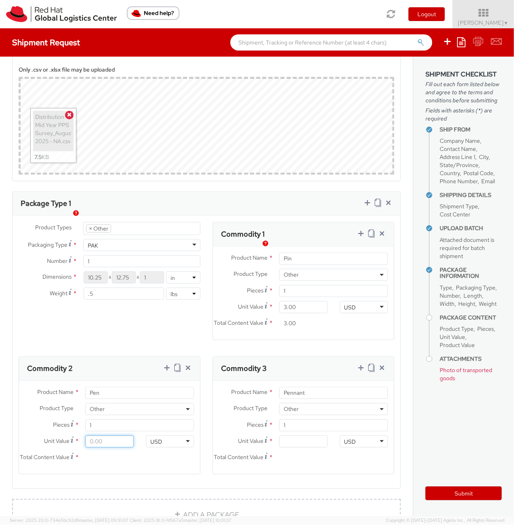
type input "3.00"
click at [294, 447] on input "Unit Value *" at bounding box center [303, 441] width 48 height 12
type input "1.00"
type input "10.00"
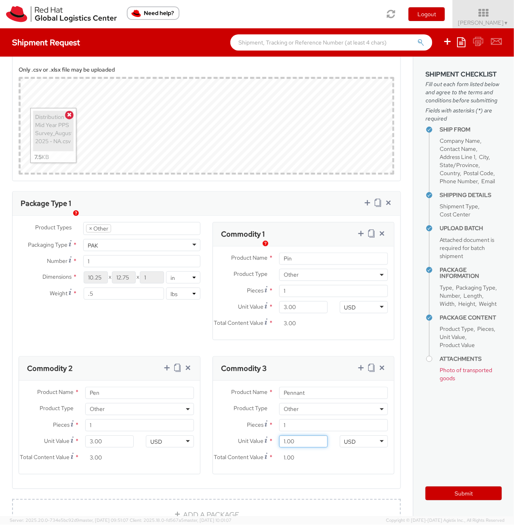
type input "10.00"
click at [122, 308] on div "Product Types * Documents Docking Station Laptop Monitor Other Hardware Server …" at bounding box center [110, 265] width 194 height 86
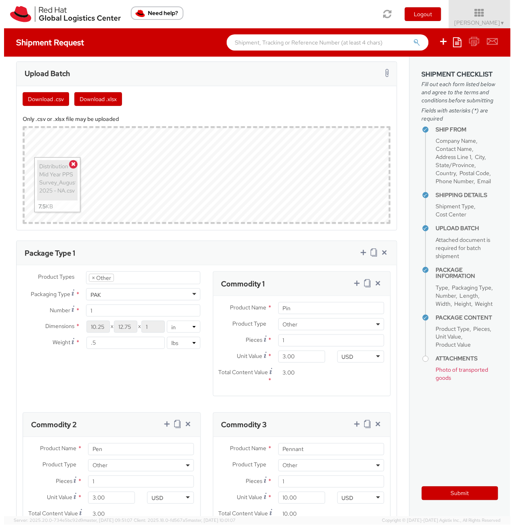
scroll to position [381, 0]
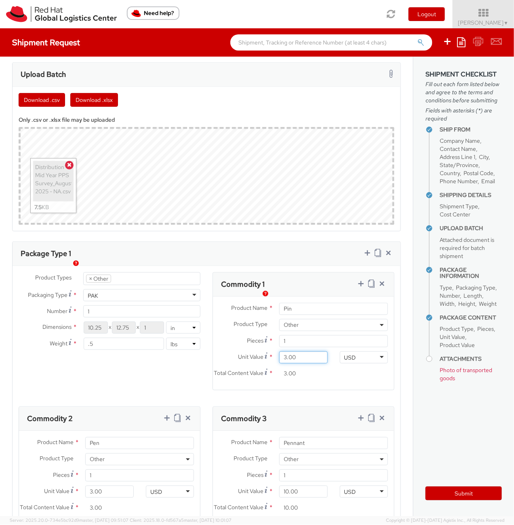
click at [289, 363] on input "3.00" at bounding box center [303, 357] width 48 height 12
type input "1.00"
click at [124, 377] on div "Product Types * Documents Docking Station Laptop Monitor Other Hardware Server …" at bounding box center [207, 406] width 388 height 268
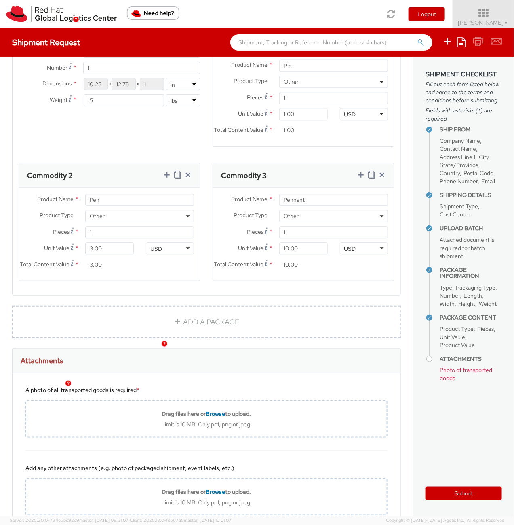
scroll to position [702, 0]
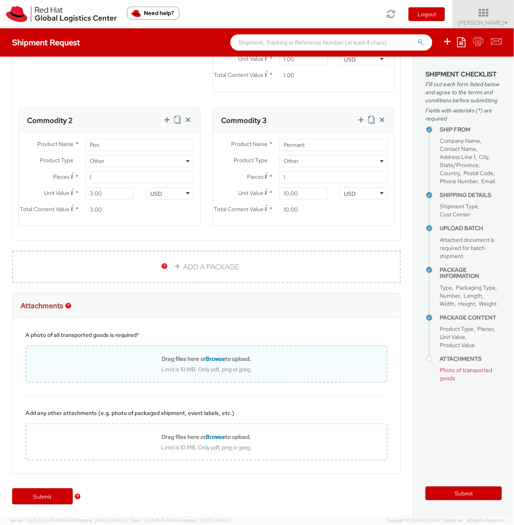
click at [125, 366] on div "Limit is 10 MB. Only pdf, png or jpeg." at bounding box center [206, 368] width 360 height 7
type input "C:\fakepath\image003 (2).png"
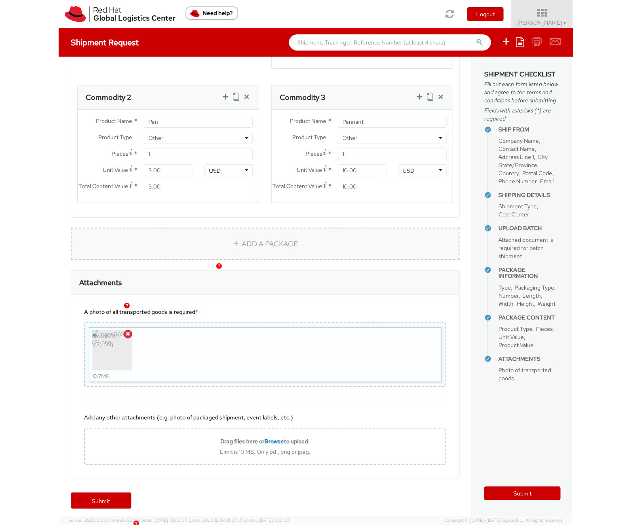
scroll to position [730, 0]
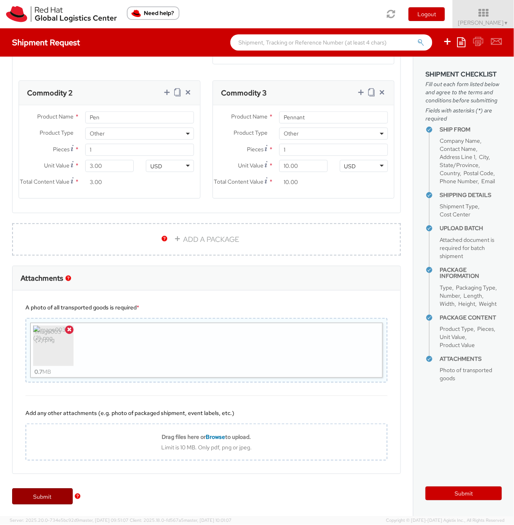
click at [57, 500] on link "Submit" at bounding box center [42, 496] width 61 height 16
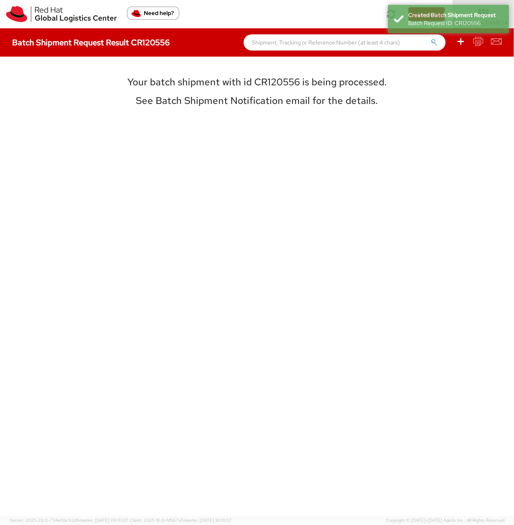
click at [261, 86] on h3 "Your batch shipment with id CR120556 is being processed." at bounding box center [257, 82] width 360 height 11
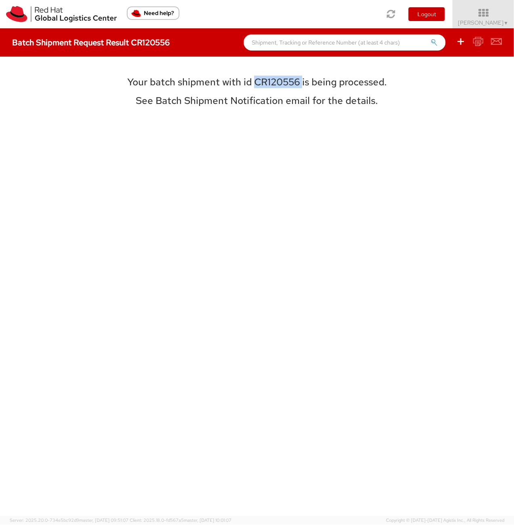
copy h3 "CR120556"
click at [494, 13] on icon at bounding box center [483, 12] width 71 height 11
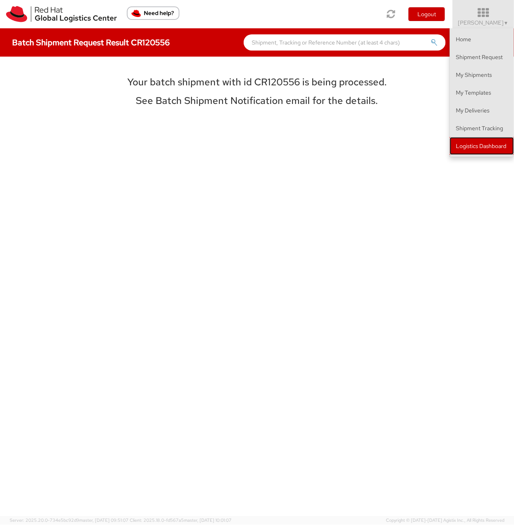
click at [482, 137] on link "Logistics Dashboard" at bounding box center [482, 146] width 64 height 18
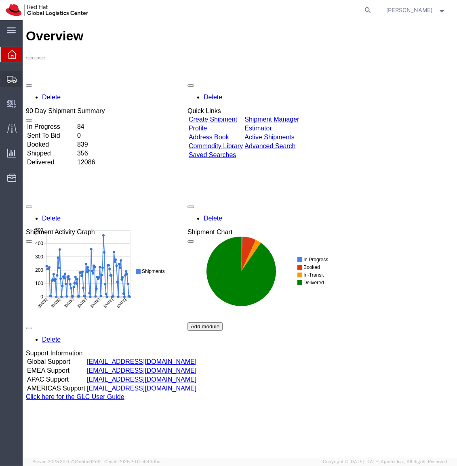
click at [0, 0] on span "Shipment Manager" at bounding box center [0, 0] width 0 height 0
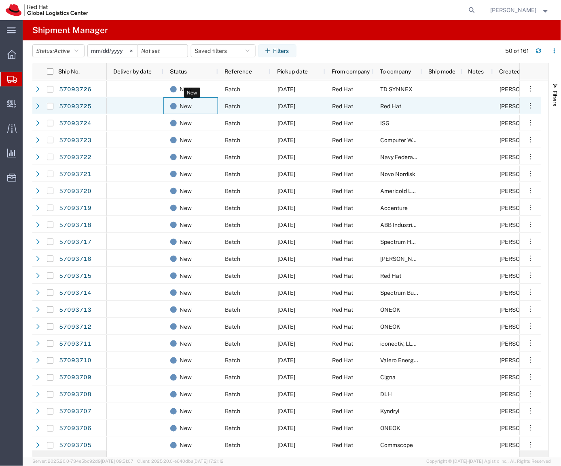
click at [190, 98] on span "New" at bounding box center [185, 106] width 12 height 17
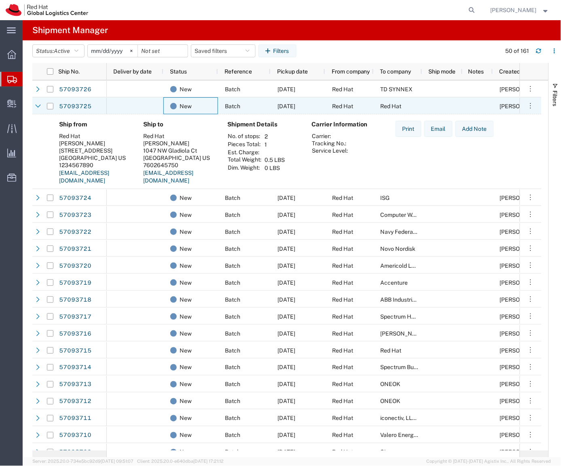
click at [219, 105] on div "Batch" at bounding box center [244, 105] width 53 height 17
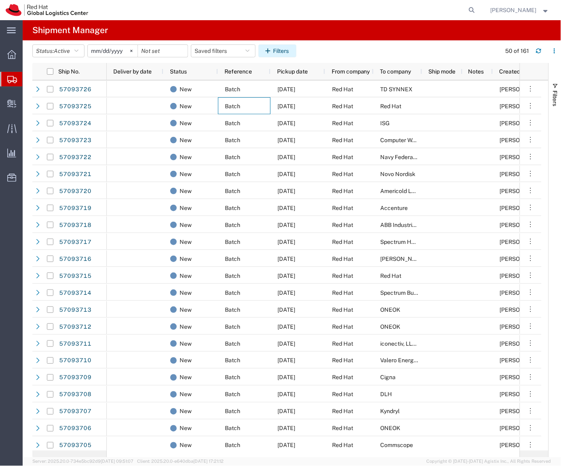
click at [296, 53] on button "Filters" at bounding box center [277, 50] width 38 height 13
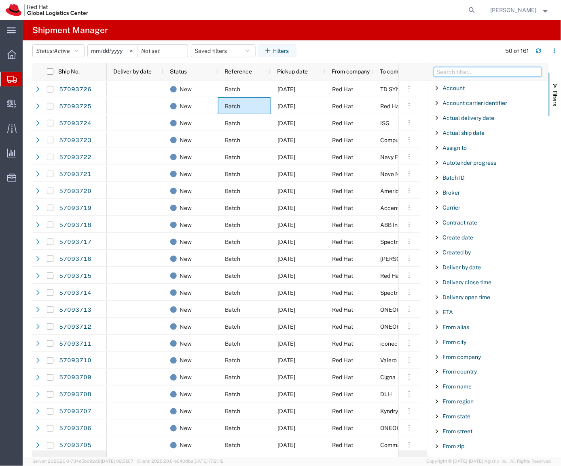
click at [457, 74] on input "Filter Columns Input" at bounding box center [487, 72] width 107 height 10
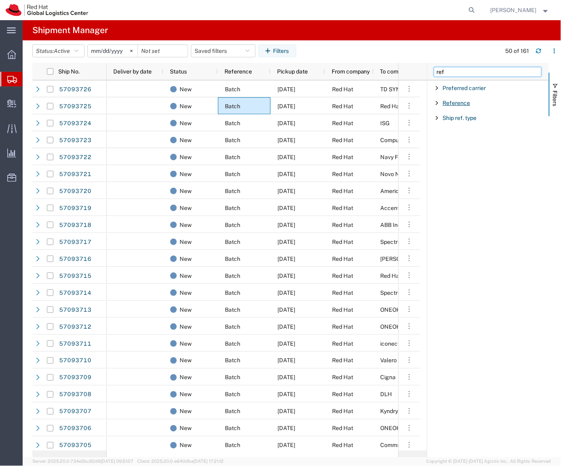
type input "ref"
click at [452, 106] on span "Reference" at bounding box center [456, 103] width 27 height 6
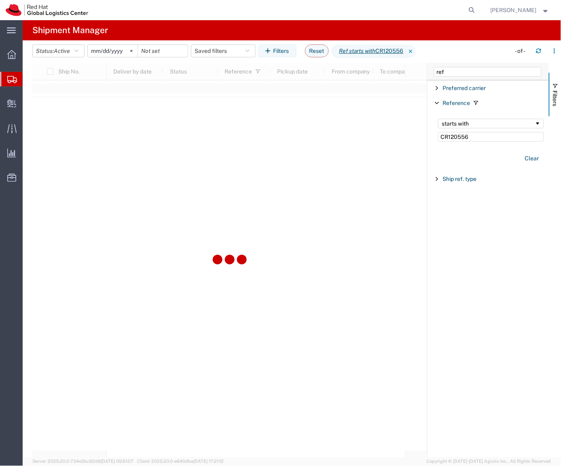
type input "CR120556"
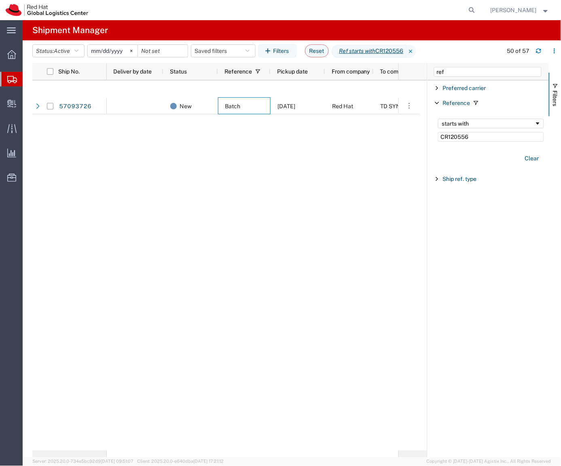
scroll to position [596, 0]
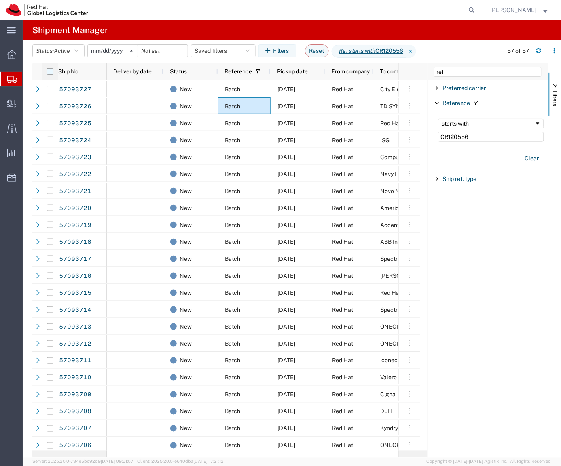
click at [50, 70] on input "checkbox" at bounding box center [50, 71] width 6 height 6
checkbox input "true"
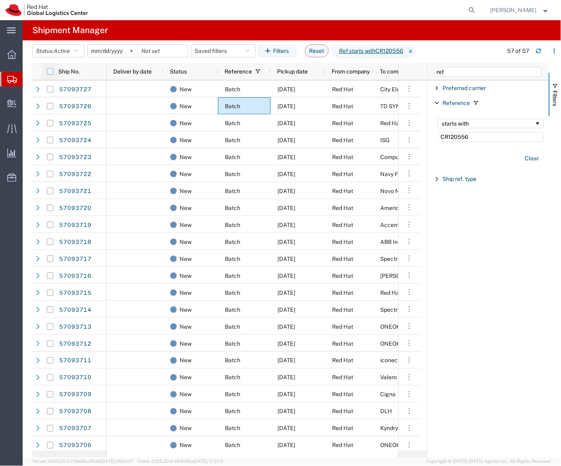
checkbox input "true"
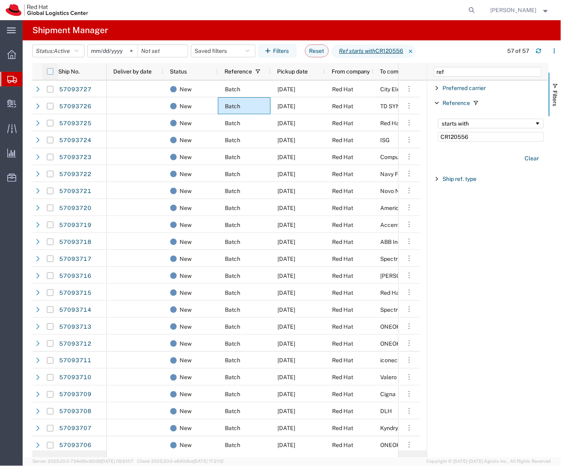
checkbox input "true"
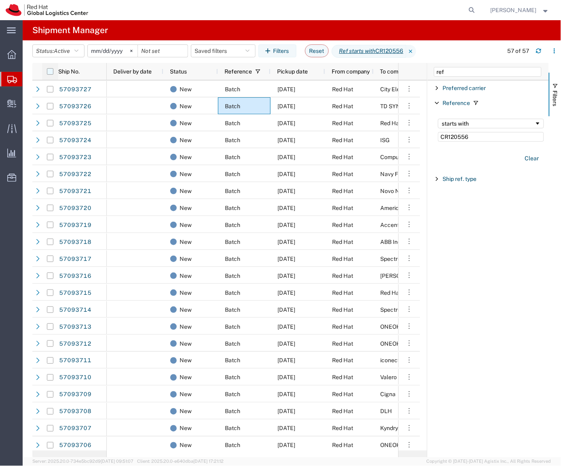
checkbox input "true"
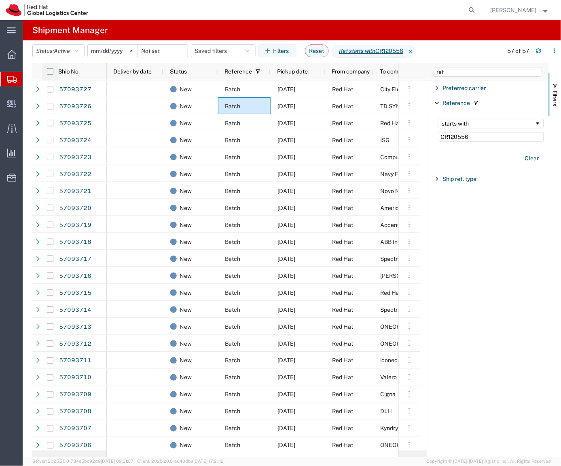
checkbox input "true"
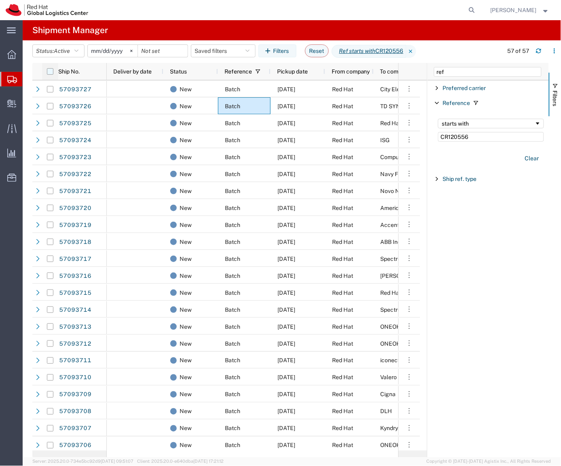
checkbox input "true"
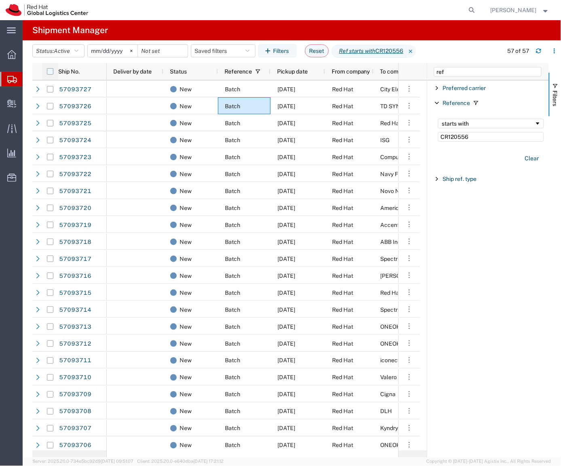
checkbox input "true"
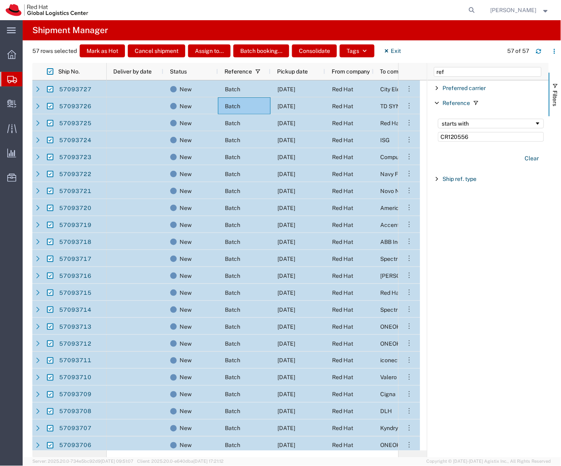
click at [457, 329] on div "Account Enabled Account Account carrier identifier Enabled Account carrier iden…" at bounding box center [487, 268] width 121 height 377
click at [272, 49] on button "Batch booking..." at bounding box center [261, 50] width 56 height 13
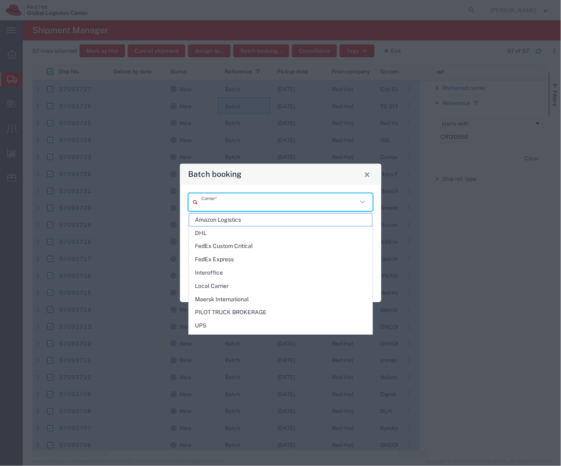
click at [240, 202] on input "text" at bounding box center [279, 202] width 156 height 14
click at [239, 261] on span "FedEx Express" at bounding box center [280, 259] width 183 height 13
type input "FedEx Express"
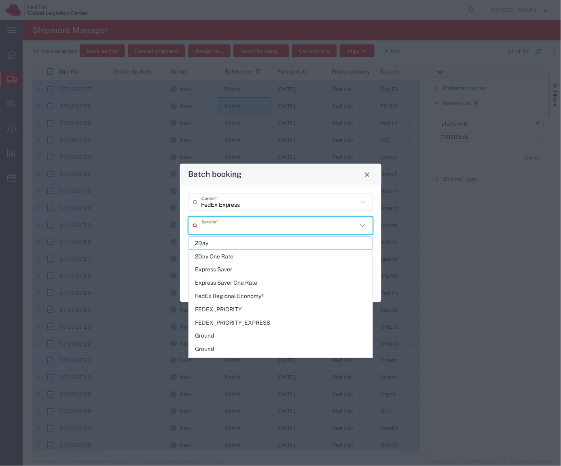
click at [244, 225] on input "text" at bounding box center [279, 226] width 156 height 14
click at [244, 244] on span "2Day" at bounding box center [280, 243] width 183 height 13
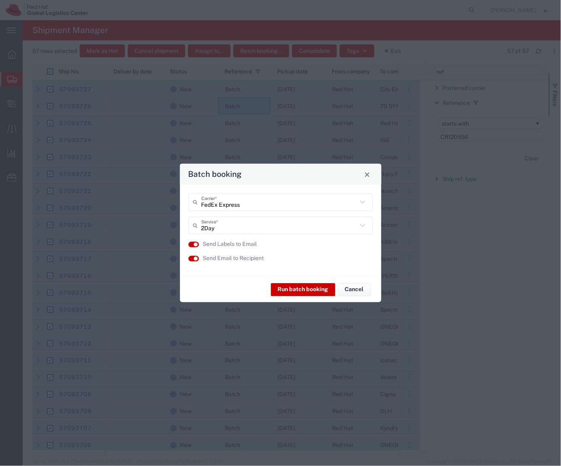
type input "2Day"
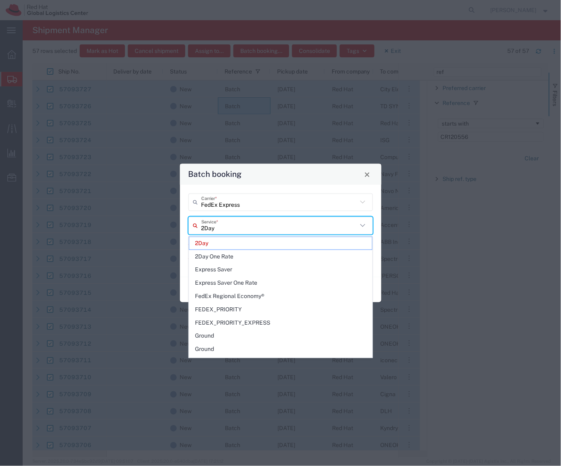
click at [244, 229] on input "2Day" at bounding box center [279, 226] width 156 height 14
click at [289, 181] on div "Batch booking" at bounding box center [280, 174] width 201 height 21
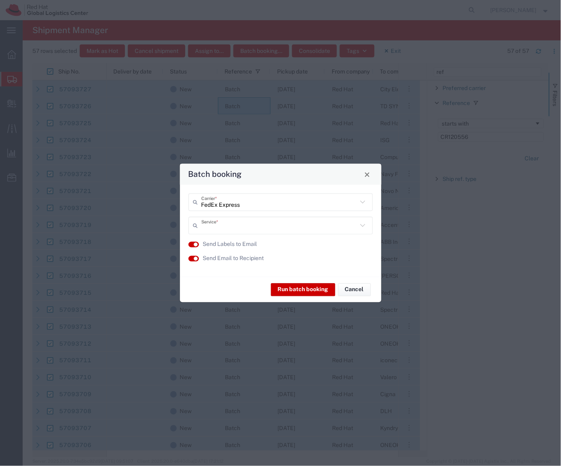
click at [258, 225] on input "text" at bounding box center [279, 226] width 156 height 14
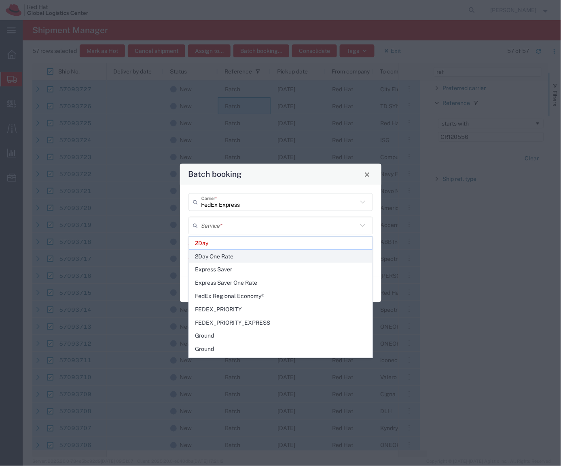
click at [253, 252] on span "2Day One Rate" at bounding box center [280, 257] width 183 height 13
type input "2Day One Rate"
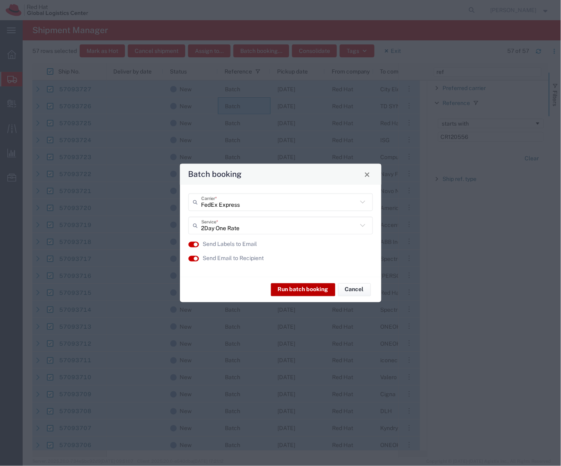
click at [299, 285] on button "Run batch booking" at bounding box center [303, 289] width 64 height 13
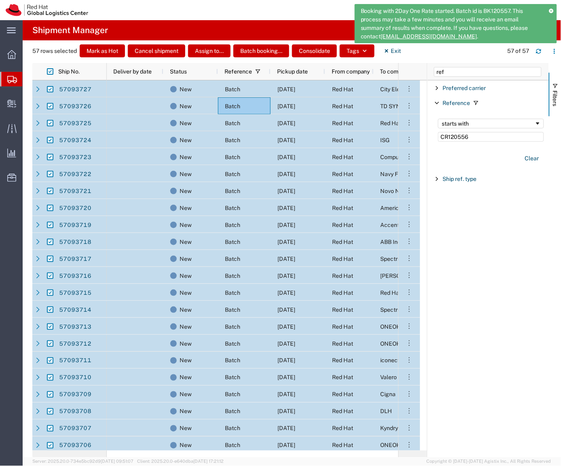
click at [457, 7] on span "Booking with 2Day One Rate started. Batch id is BK120557. This process may take…" at bounding box center [451, 24] width 183 height 34
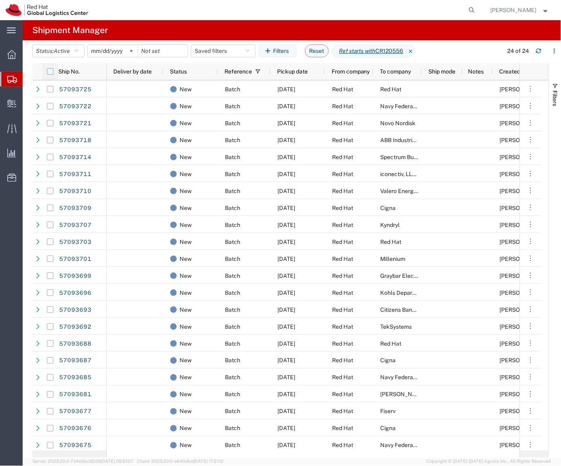
click at [51, 74] on input "checkbox" at bounding box center [50, 71] width 6 height 6
checkbox input "true"
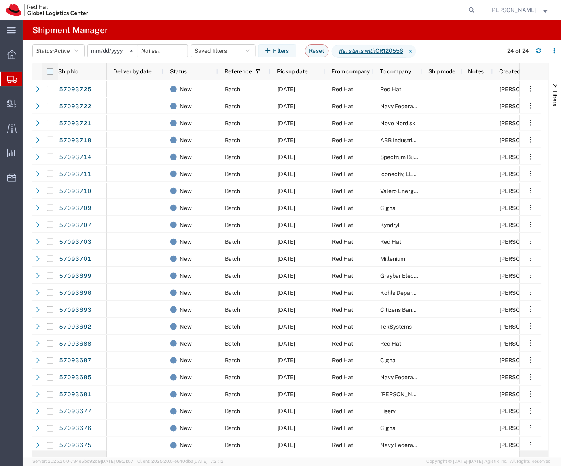
checkbox input "true"
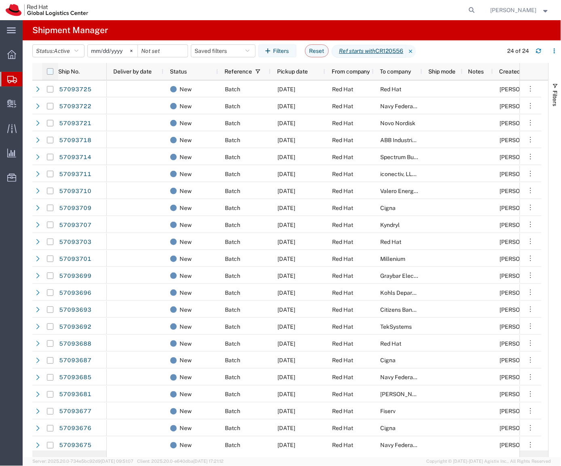
checkbox input "true"
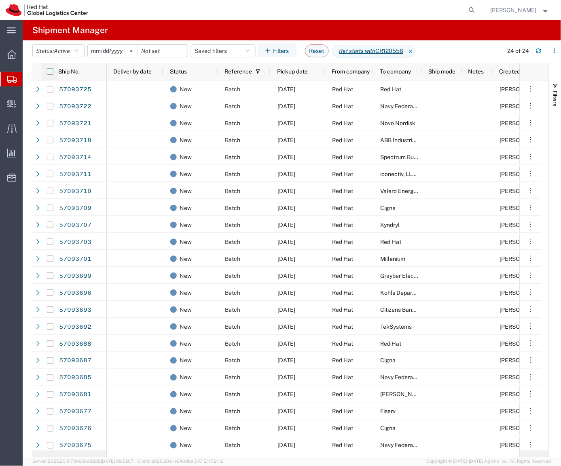
checkbox input "true"
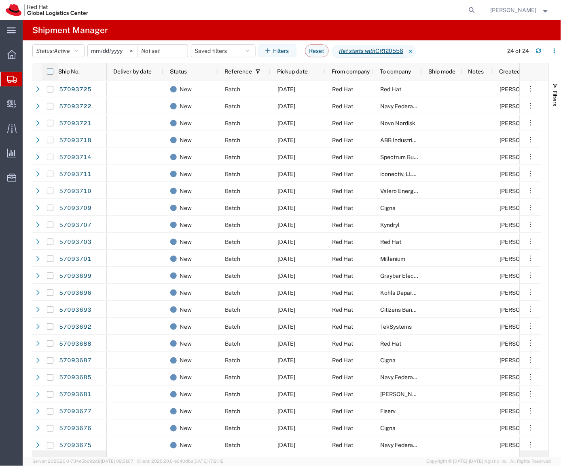
checkbox input "true"
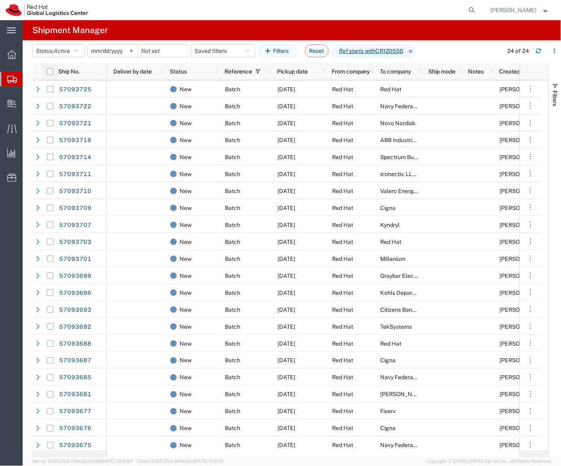
checkbox input "true"
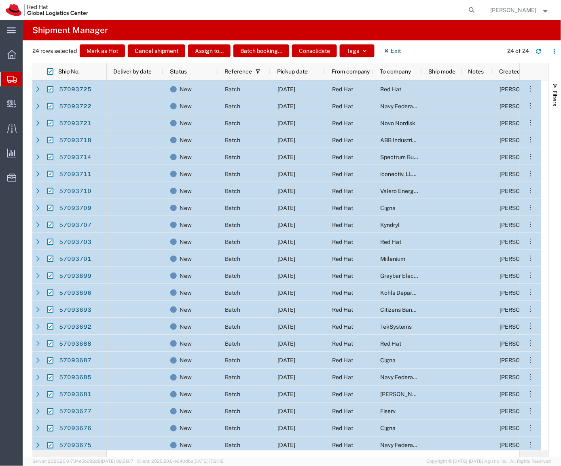
scroll to position [36, 0]
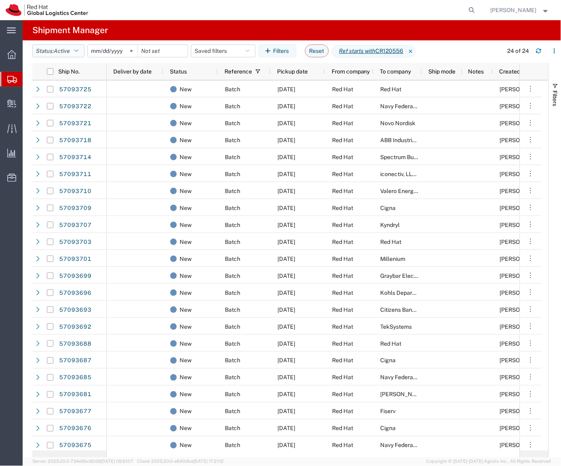
click at [70, 52] on span "Active" at bounding box center [62, 51] width 16 height 6
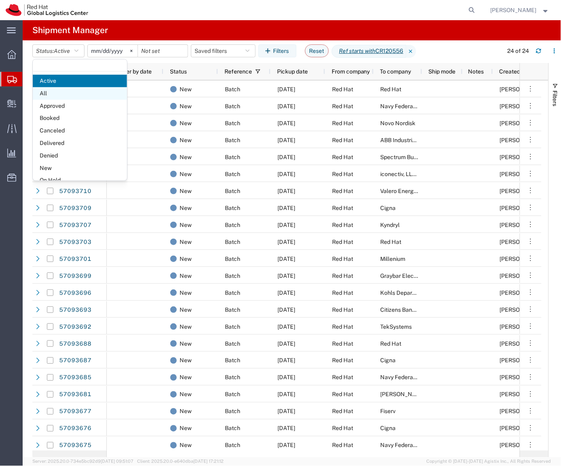
click at [70, 92] on span "All" at bounding box center [80, 93] width 94 height 13
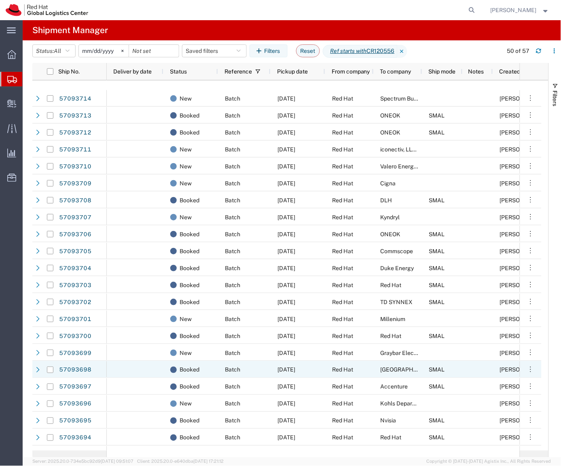
scroll to position [399, 0]
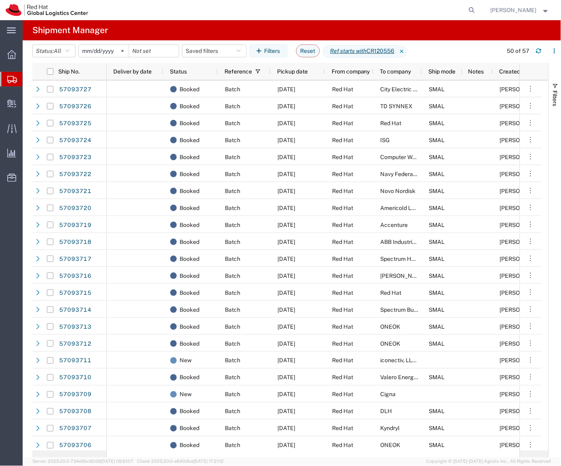
drag, startPoint x: 431, startPoint y: 21, endPoint x: 389, endPoint y: 14, distance: 42.3
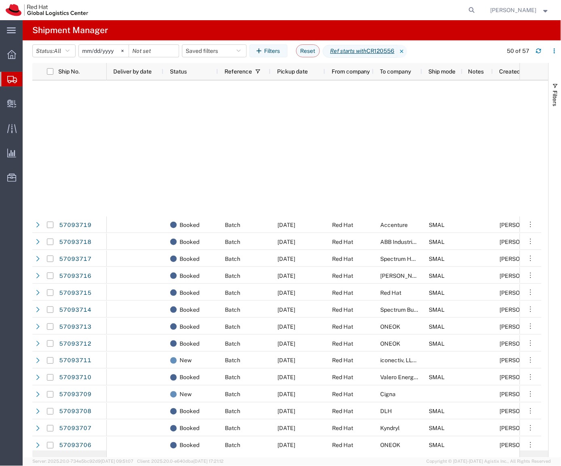
scroll to position [460, 0]
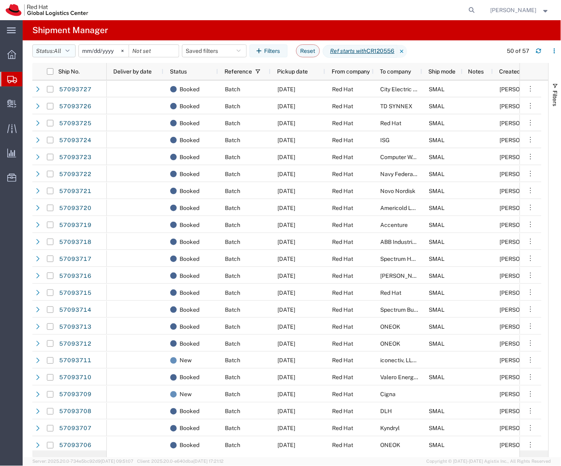
click at [68, 49] on icon "button" at bounding box center [67, 51] width 4 height 6
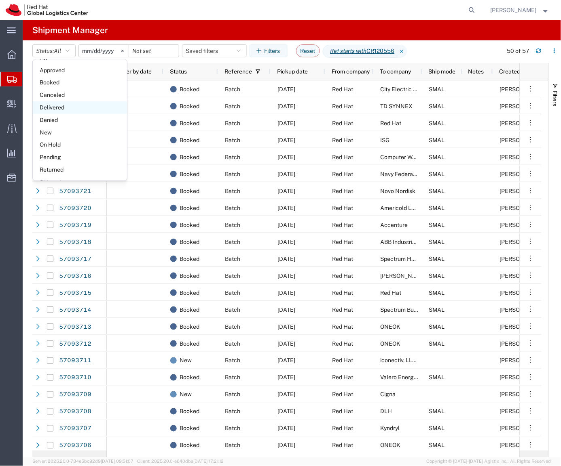
scroll to position [36, 0]
click at [65, 128] on span "New" at bounding box center [80, 132] width 94 height 13
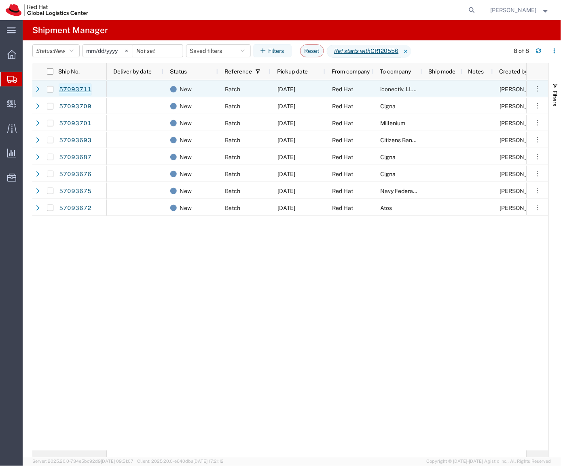
click at [77, 90] on link "57093711" at bounding box center [75, 89] width 33 height 13
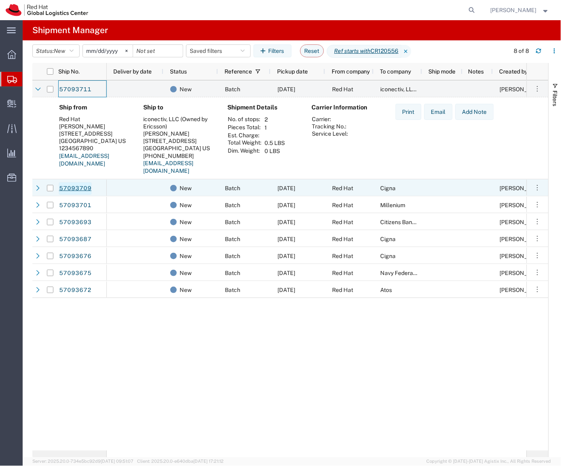
click at [70, 189] on link "57093709" at bounding box center [75, 188] width 33 height 13
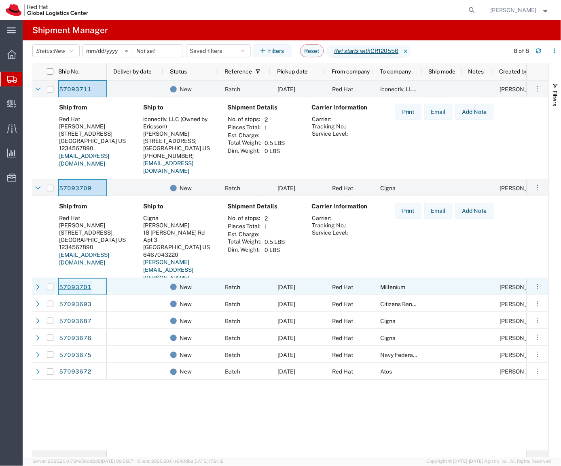
click at [73, 289] on link "57093701" at bounding box center [75, 287] width 33 height 13
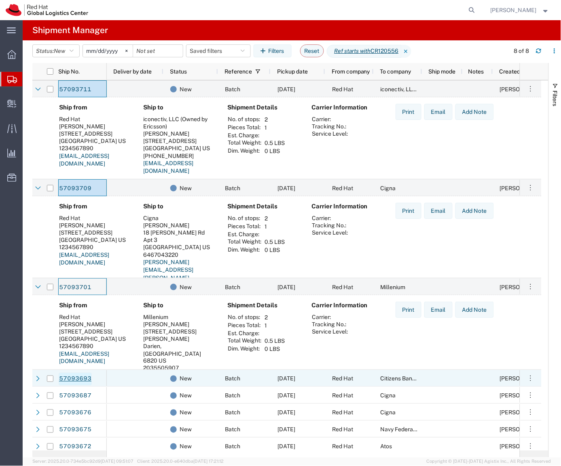
click at [76, 383] on link "57093693" at bounding box center [75, 379] width 33 height 13
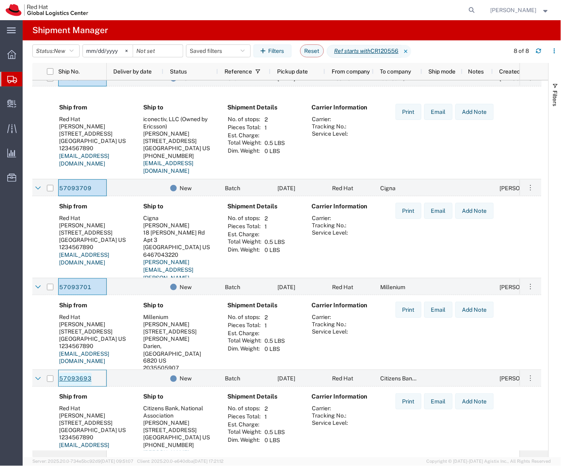
scroll to position [93, 0]
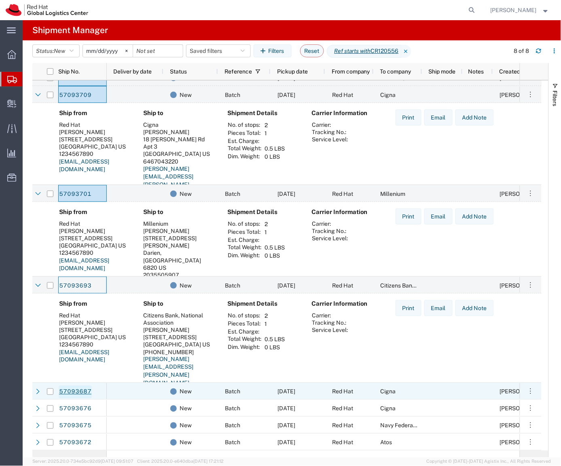
click at [82, 393] on link "57093687" at bounding box center [75, 392] width 33 height 13
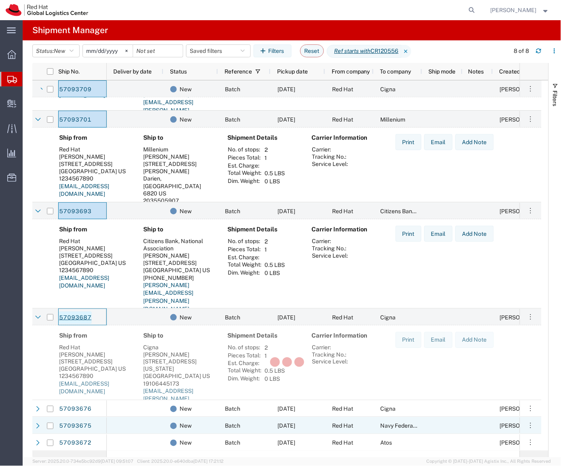
scroll to position [168, 0]
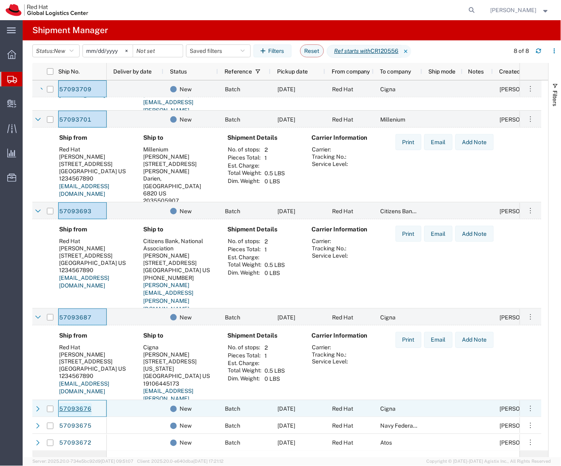
click at [78, 407] on link "57093676" at bounding box center [75, 409] width 33 height 13
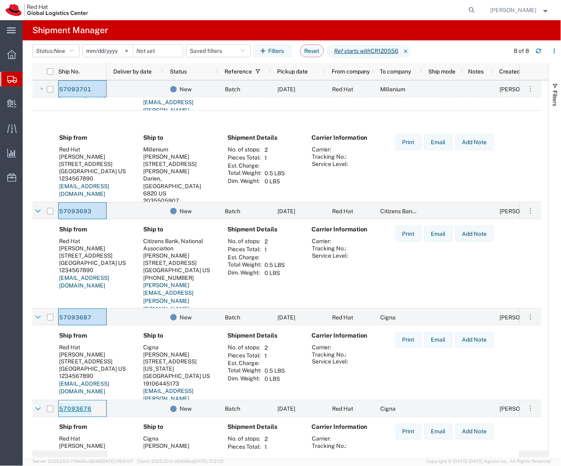
scroll to position [242, 0]
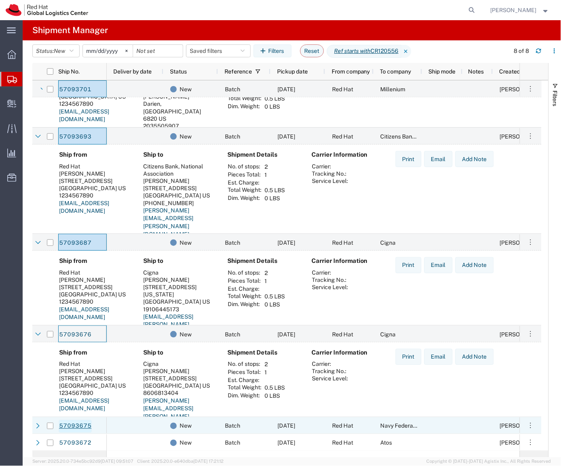
click at [77, 426] on link "57093675" at bounding box center [75, 426] width 33 height 13
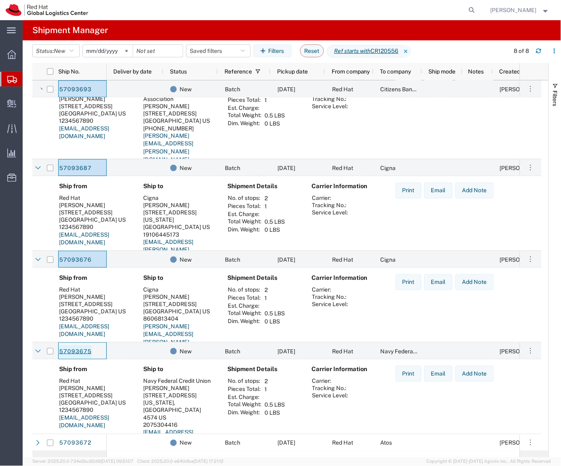
scroll to position [318, 0]
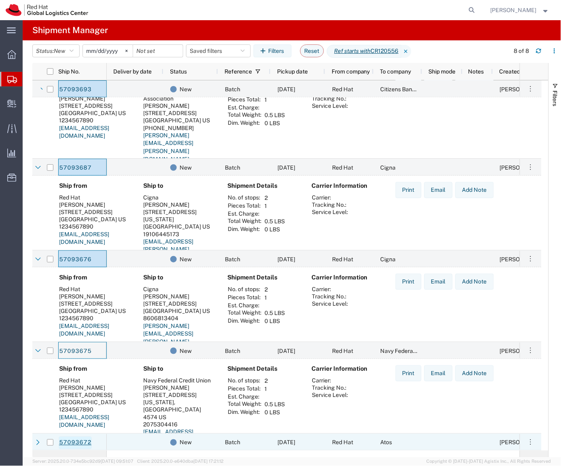
click at [72, 445] on link "57093672" at bounding box center [75, 443] width 33 height 13
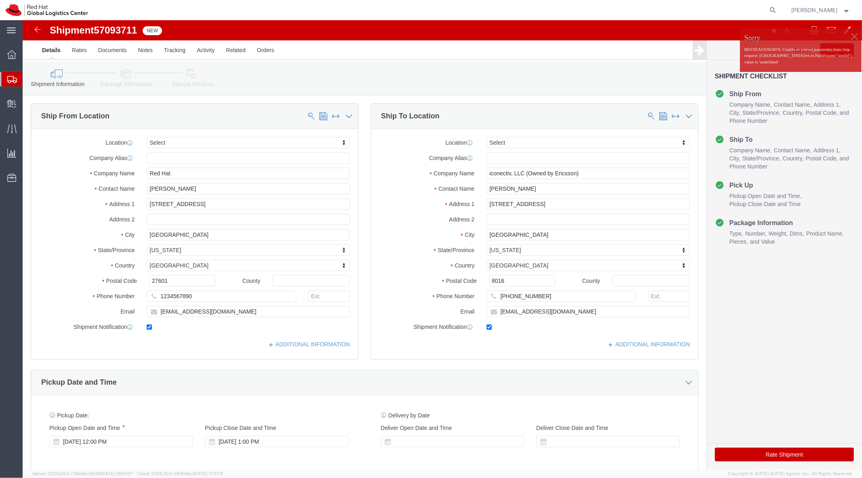
select select
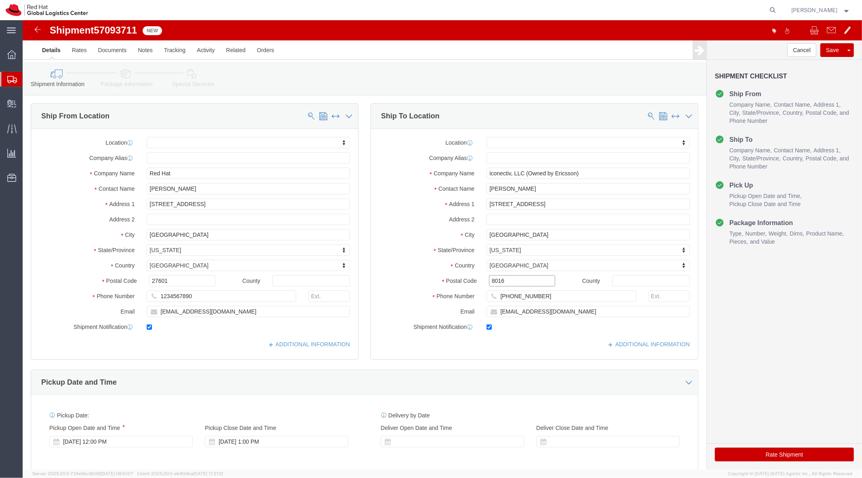
click input "8016"
type input "08016"
click button "Save"
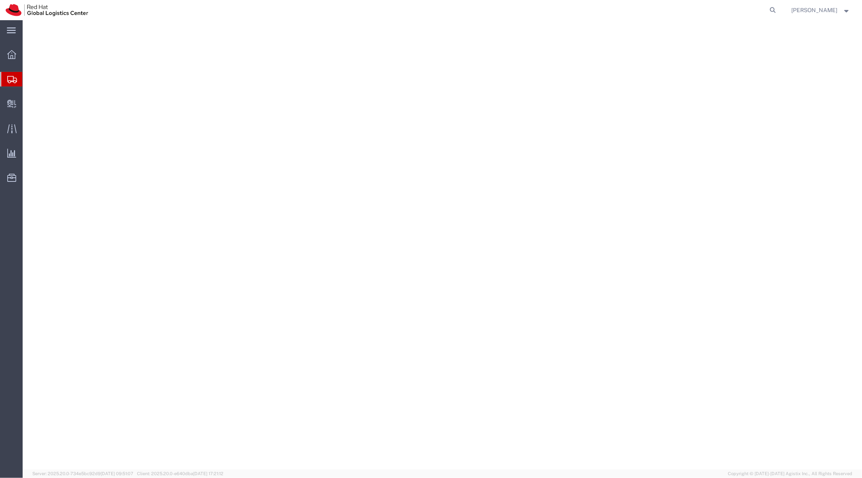
select select
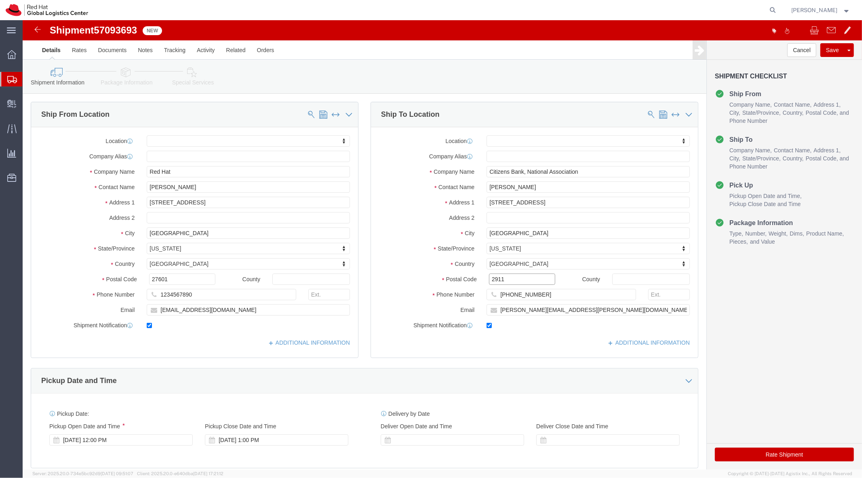
click input "2911"
type input "02911"
click button "Save"
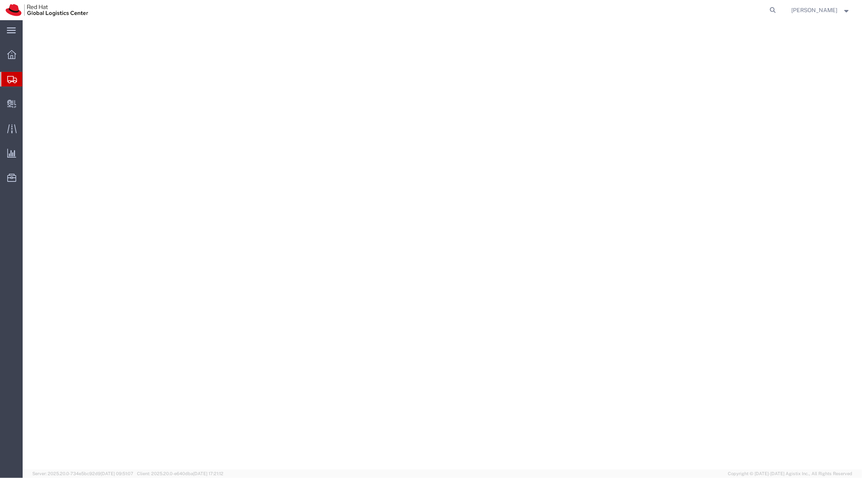
select select
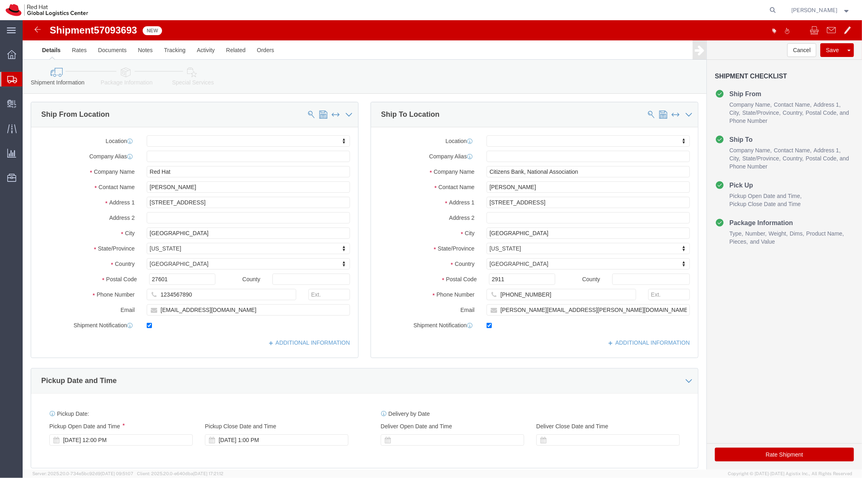
click div "2911"
click input "2911"
type input "02911"
click button "Save"
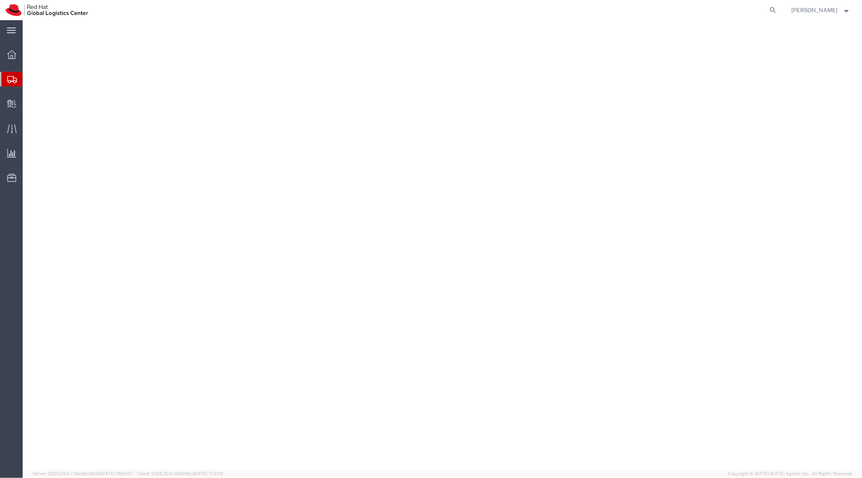
select select
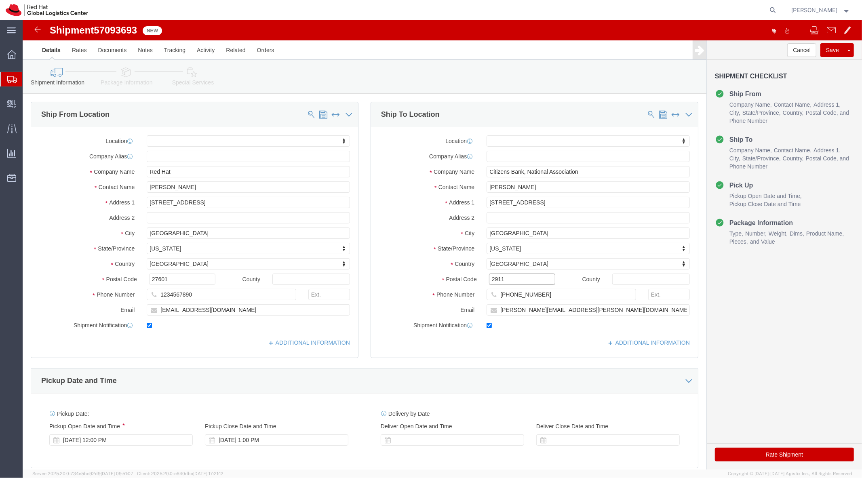
click input "2911"
type input "02911"
click div "Cancel Save Assign To Clone Shipment Save As Template"
click button "Save"
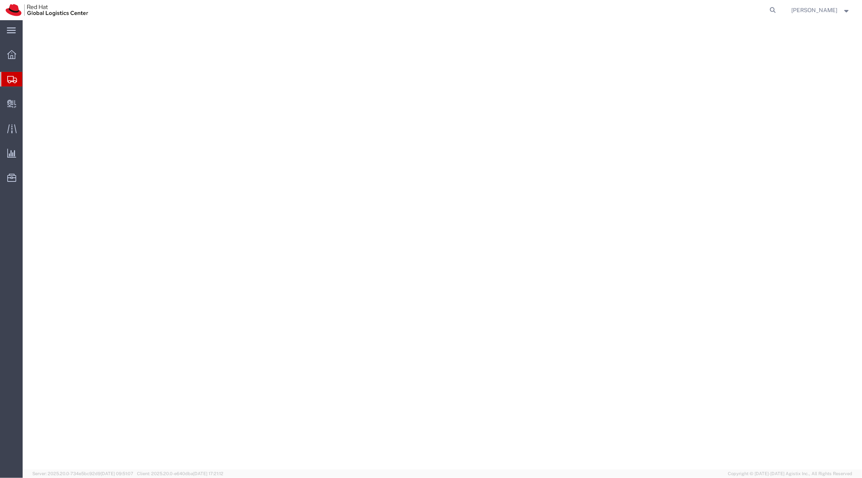
select select
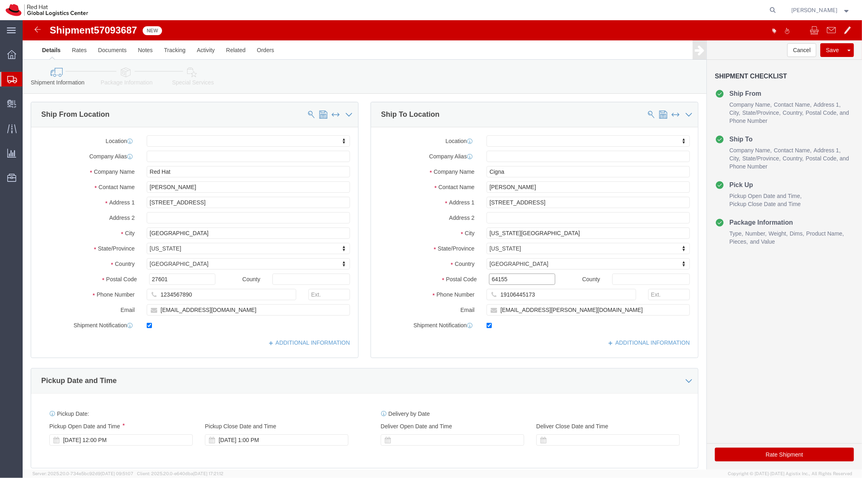
click input "64155"
drag, startPoint x: 722, startPoint y: 435, endPoint x: 604, endPoint y: 392, distance: 125.9
click form "Shipment 57093687 New Details Rates Documents Notes Tracking Activity Related O…"
click input "100 NE 101st Pl."
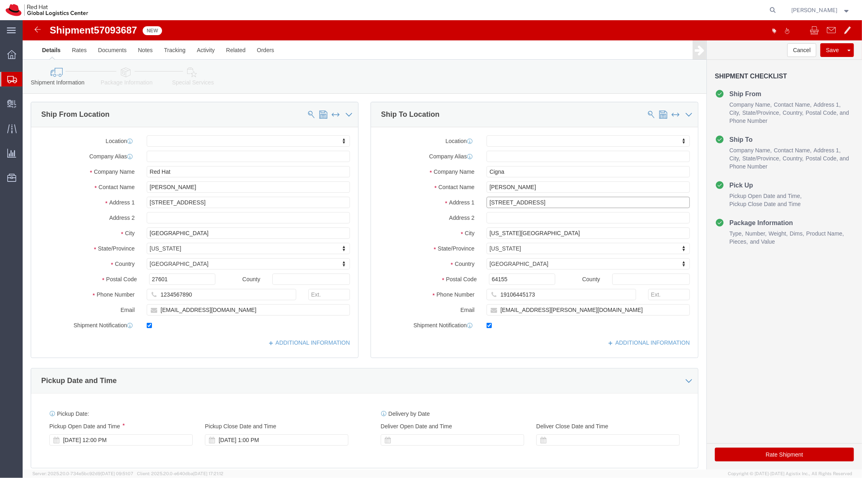
click input "100 NE 101st Pl."
click input "64155"
type input "mi"
click button "Rate Shipment"
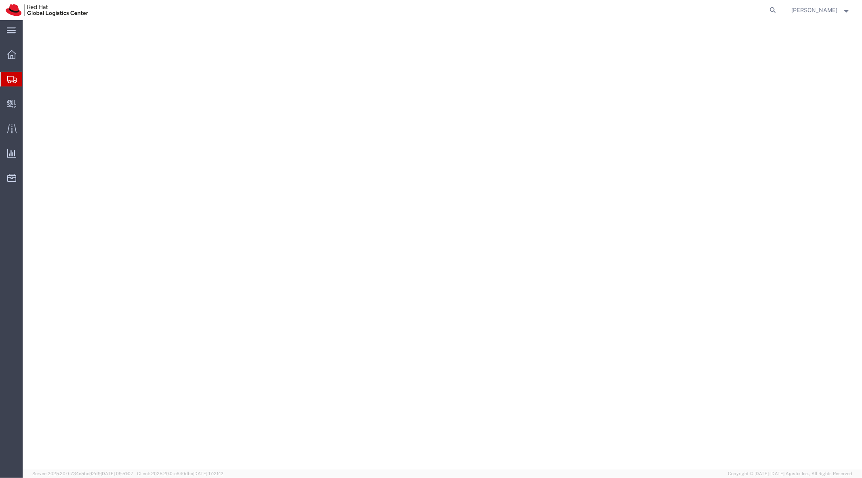
select select
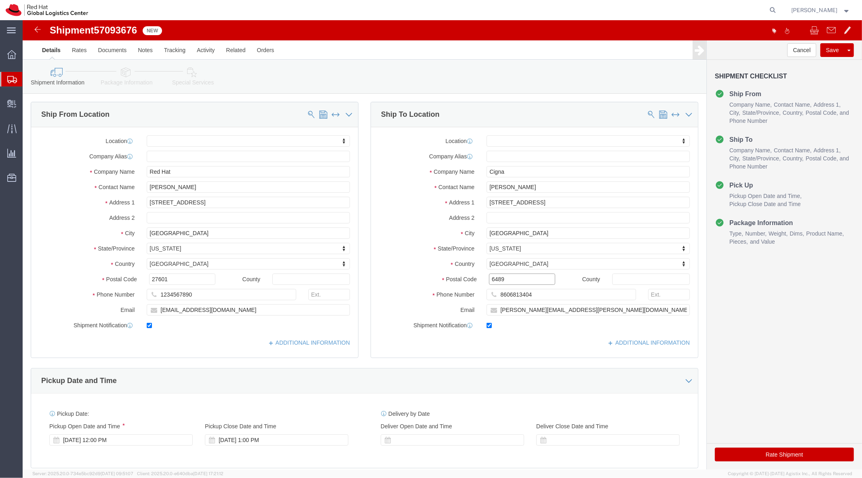
click input "6489"
type input "06489"
click button "Save"
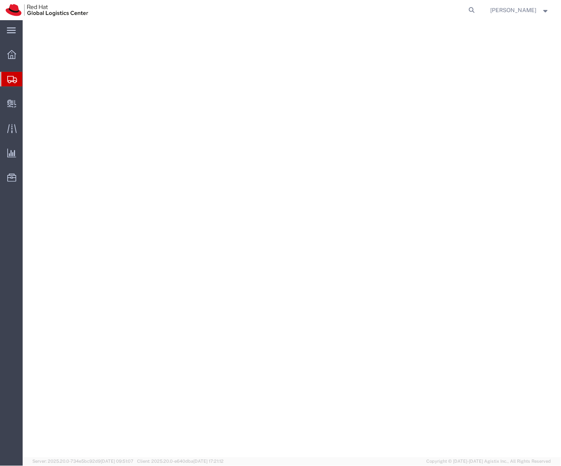
select select
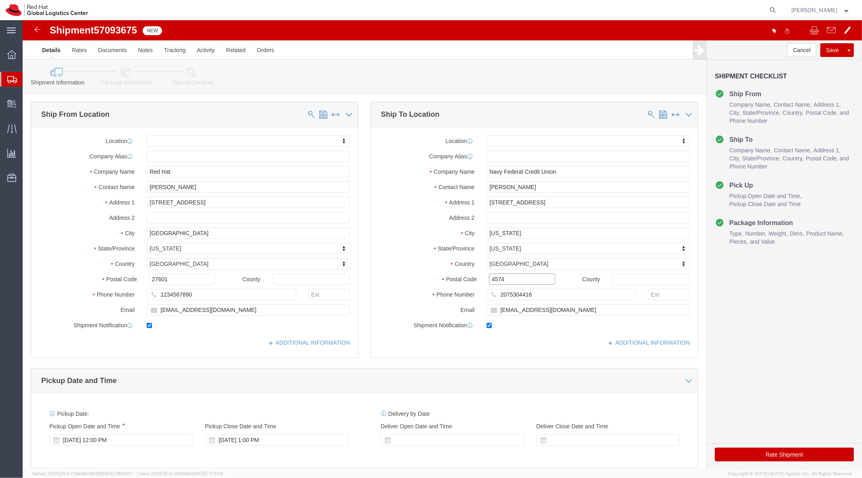
click input "4574"
type input "04574"
click button "Save"
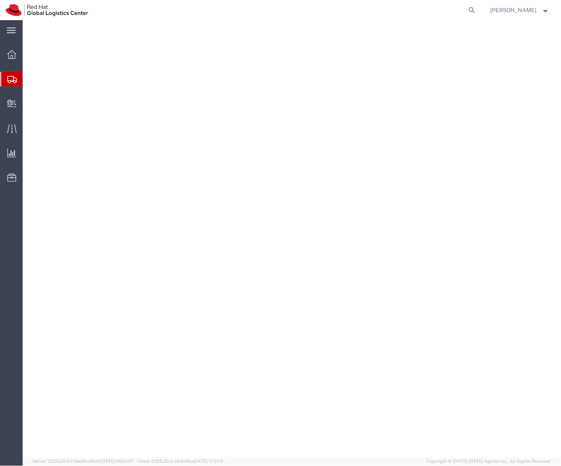
select select
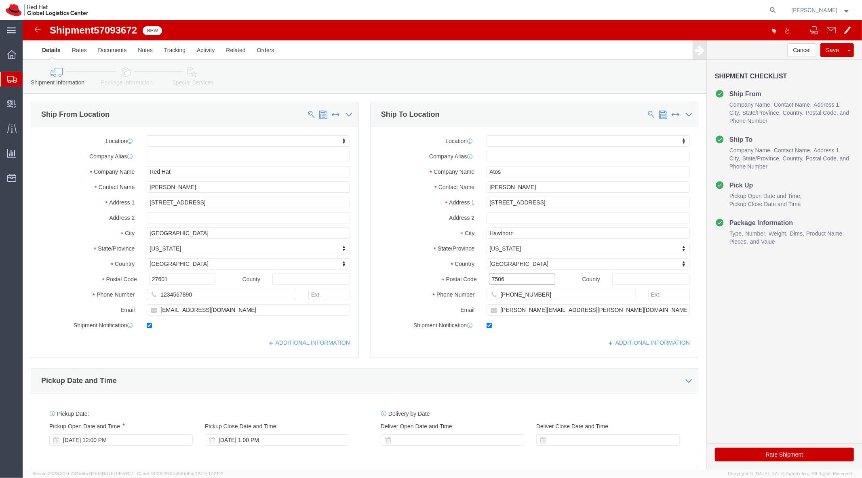
click input "7506"
type input "07506"
click button "Save"
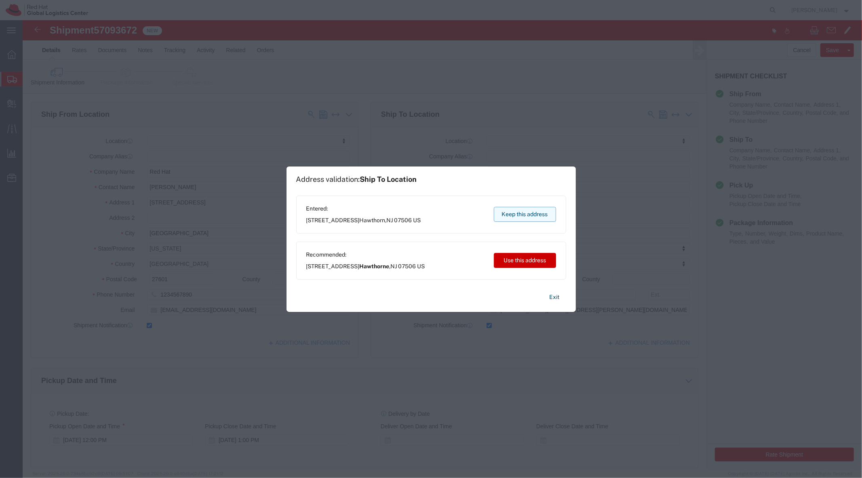
click at [504, 217] on button "Keep this address" at bounding box center [525, 214] width 62 height 15
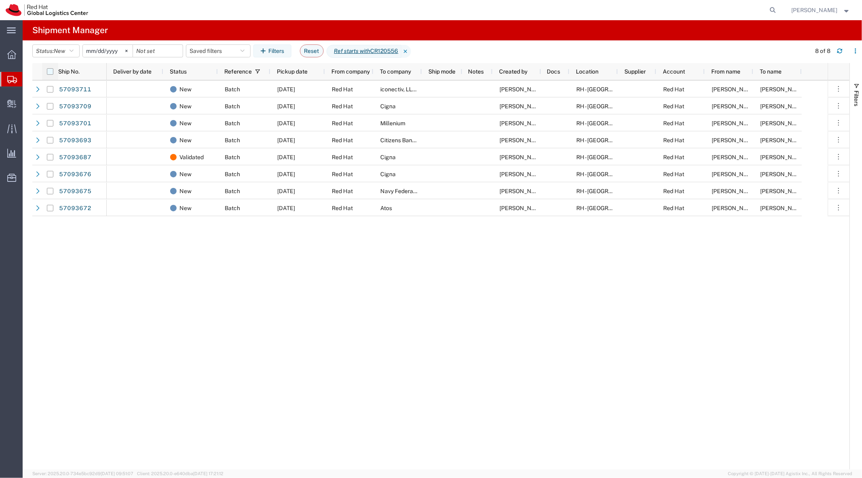
click at [52, 74] on input "checkbox" at bounding box center [50, 71] width 6 height 6
checkbox input "true"
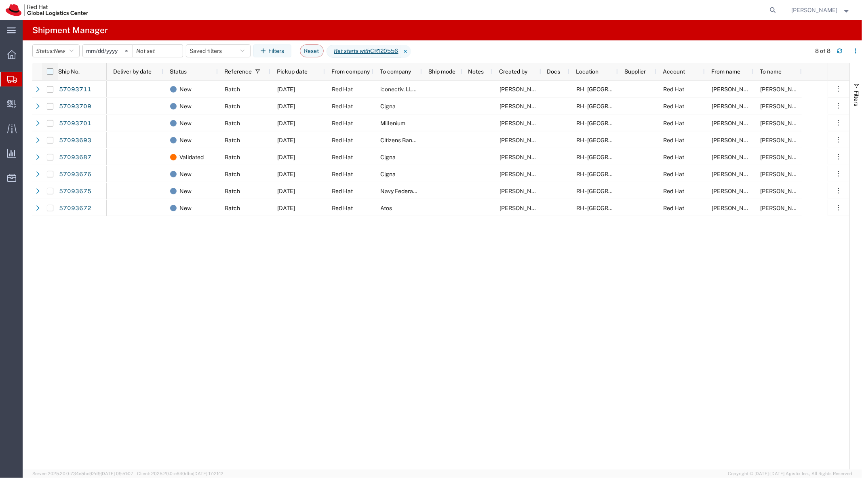
checkbox input "true"
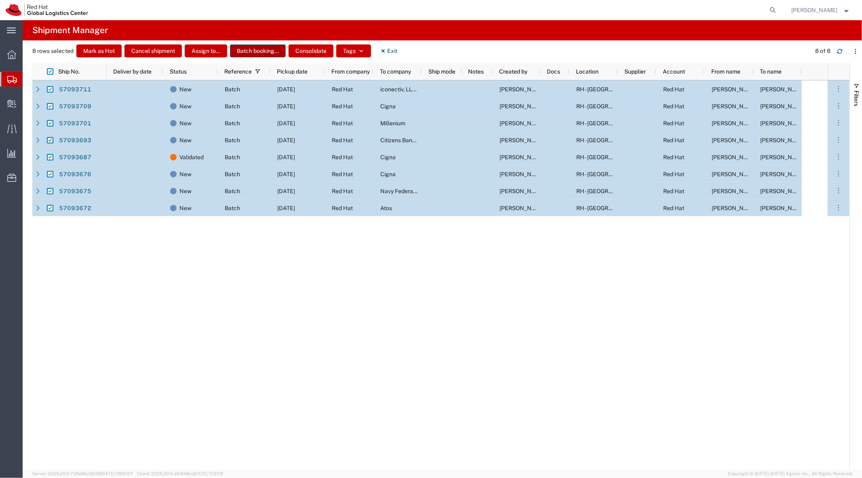
click at [272, 51] on button "Batch booking..." at bounding box center [258, 50] width 56 height 13
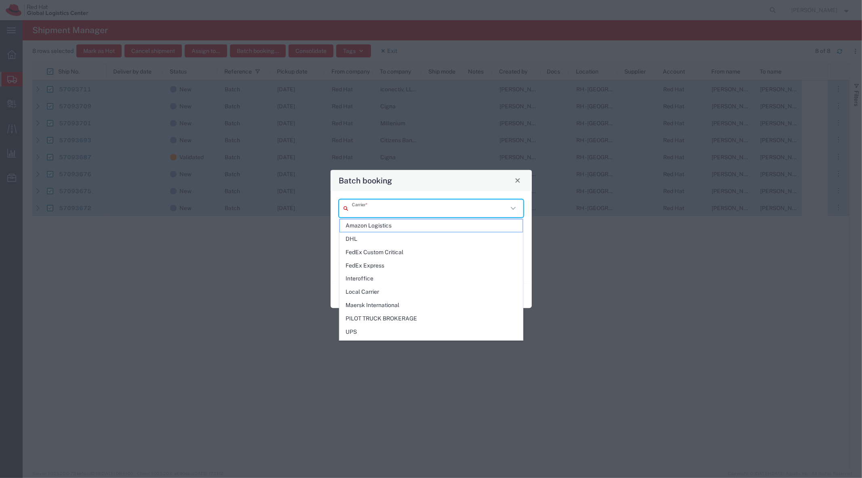
click at [371, 208] on input "text" at bounding box center [430, 208] width 156 height 14
click at [373, 263] on span "FedEx Express" at bounding box center [431, 265] width 183 height 13
type input "FedEx Express"
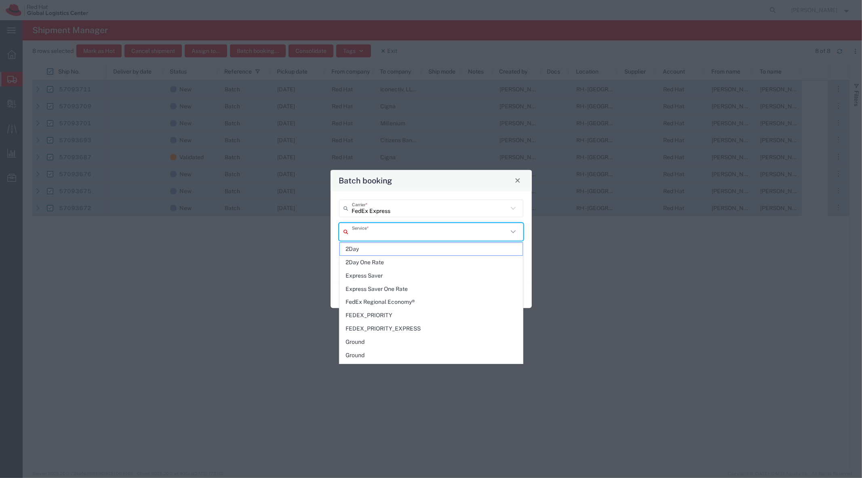
click at [377, 231] on input "text" at bounding box center [430, 232] width 156 height 14
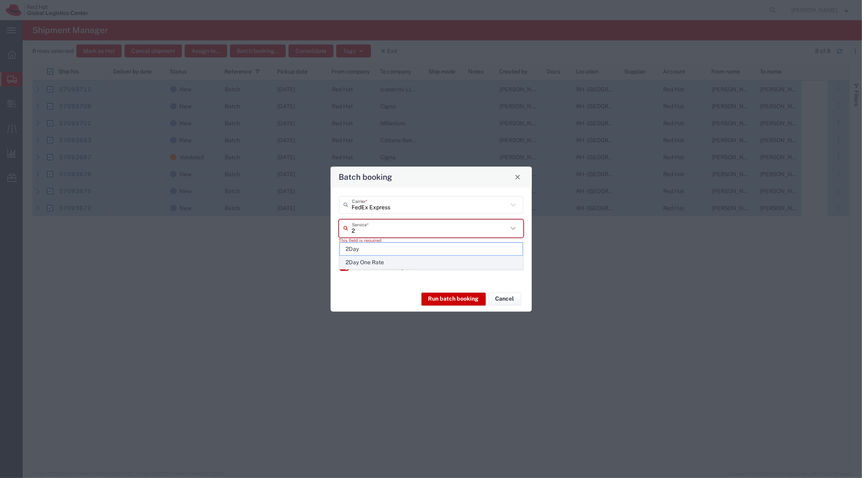
click at [377, 266] on span "2Day One Rate" at bounding box center [431, 262] width 183 height 13
type input "2Day One Rate"
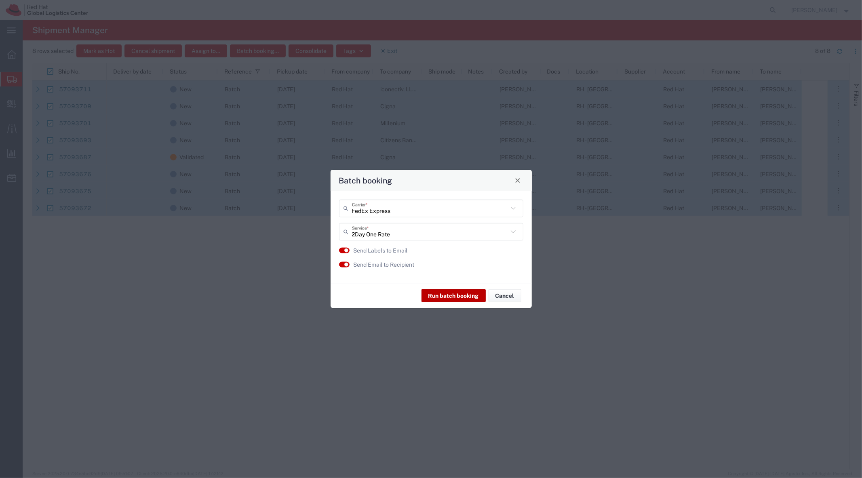
click at [467, 296] on button "Run batch booking" at bounding box center [454, 295] width 64 height 13
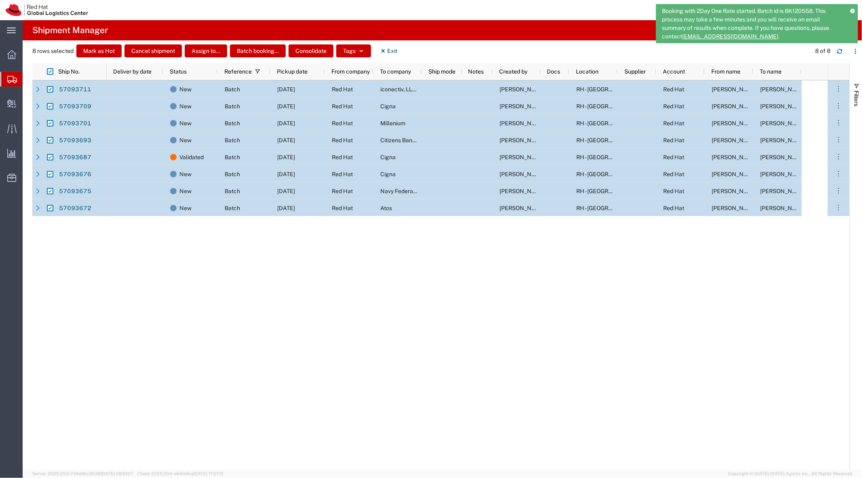
click at [791, 13] on span "Booking with 2Day One Rate started. Batch id is BK120558. This process may take…" at bounding box center [753, 24] width 183 height 34
copy span "BK120558"
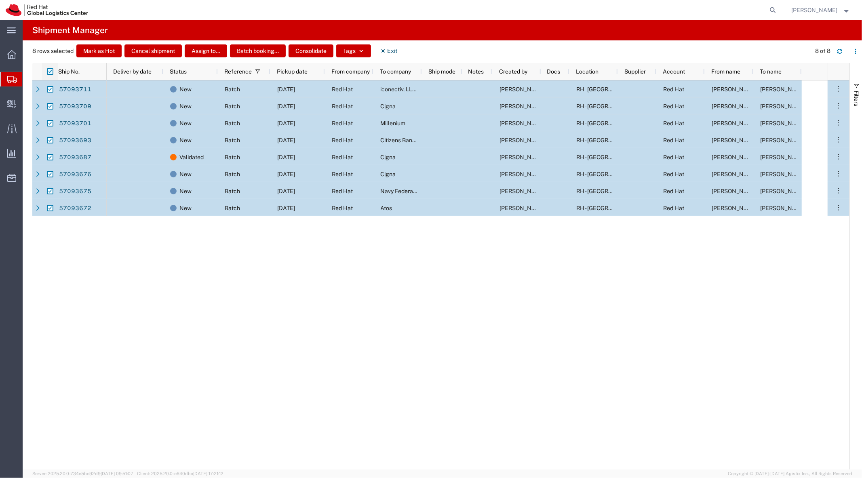
click at [50, 72] on input "checkbox" at bounding box center [50, 71] width 6 height 6
checkbox input "false"
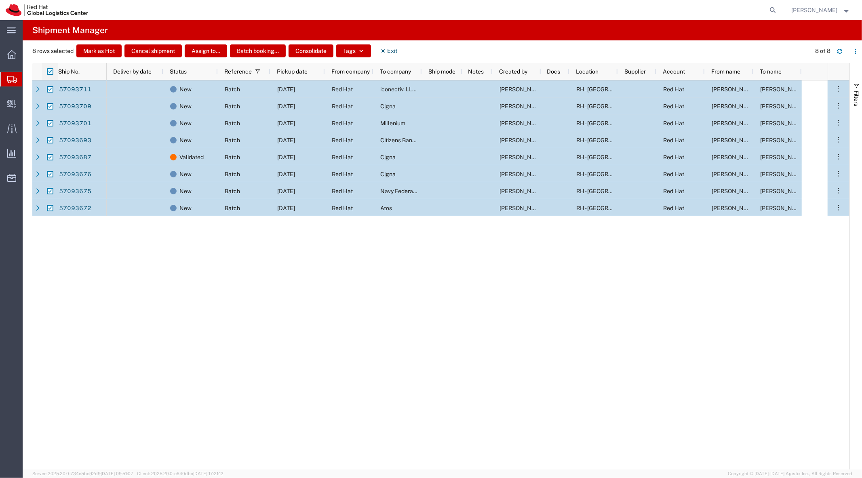
checkbox input "false"
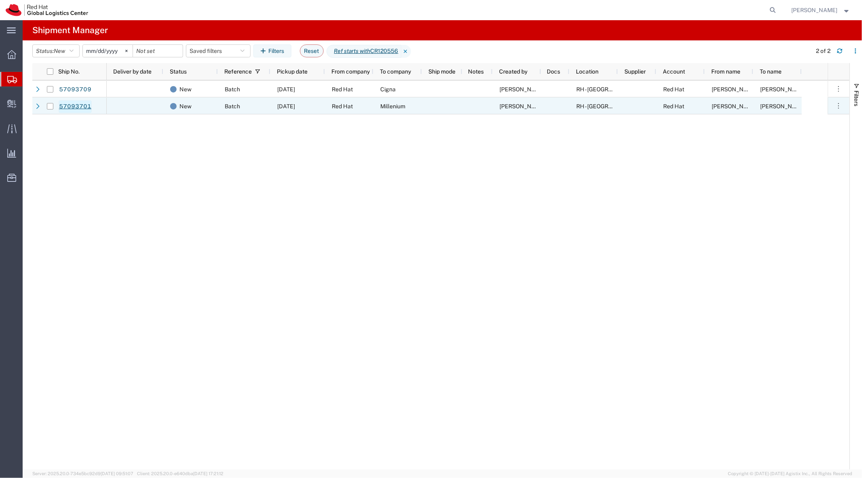
click at [80, 103] on link "57093701" at bounding box center [75, 106] width 33 height 13
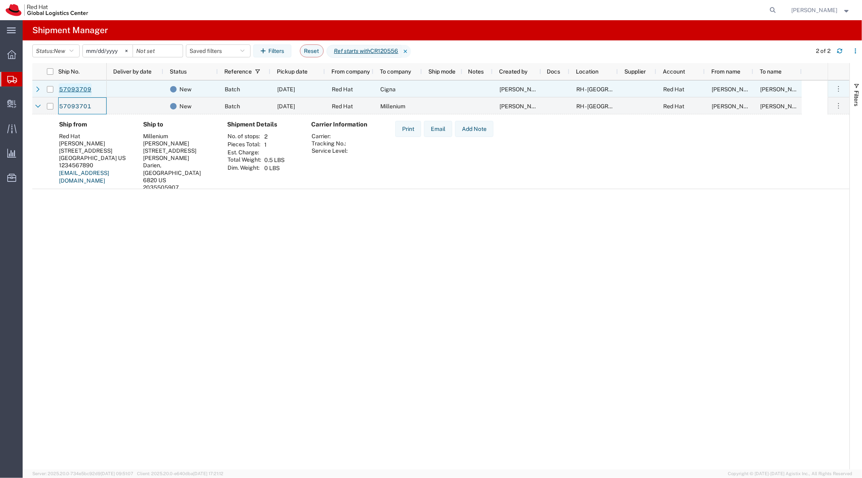
click at [86, 85] on link "57093709" at bounding box center [75, 89] width 33 height 13
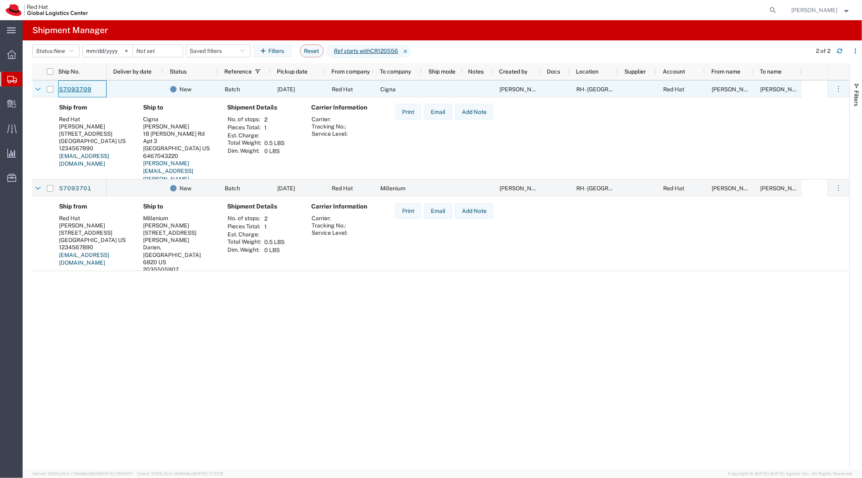
click at [69, 88] on link "57093709" at bounding box center [75, 89] width 33 height 13
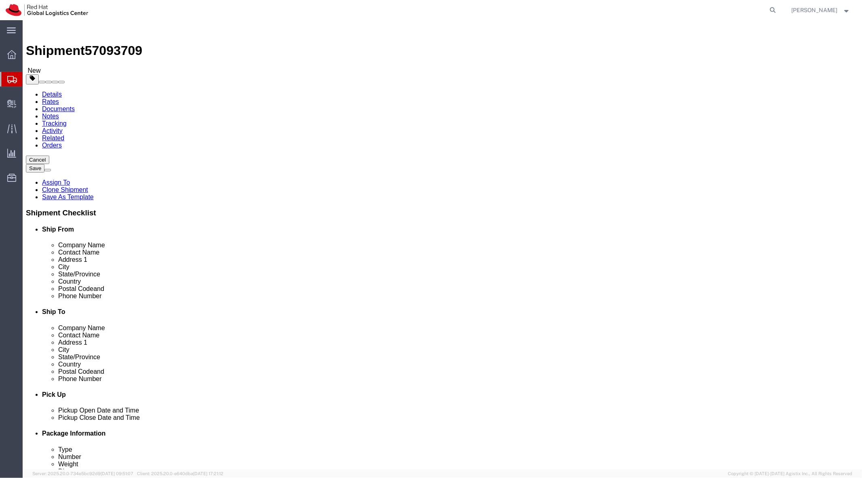
select select
click input "6119"
type input "06119"
click button "Rate Shipment"
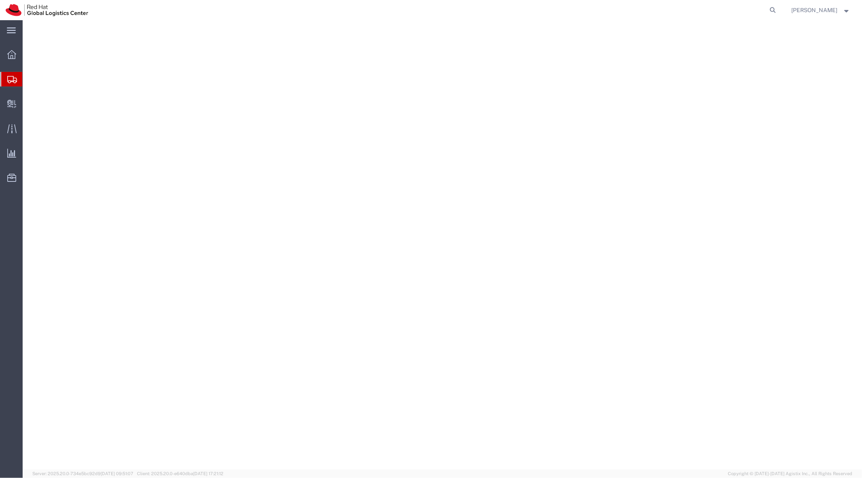
select select
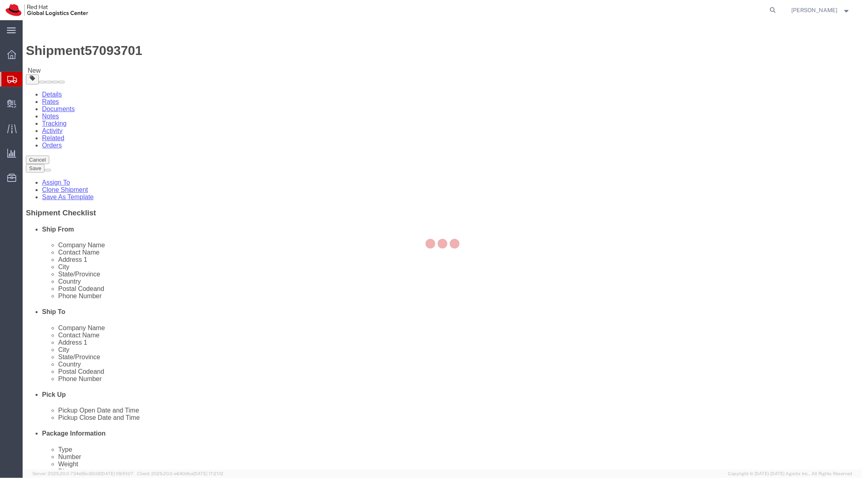
select select
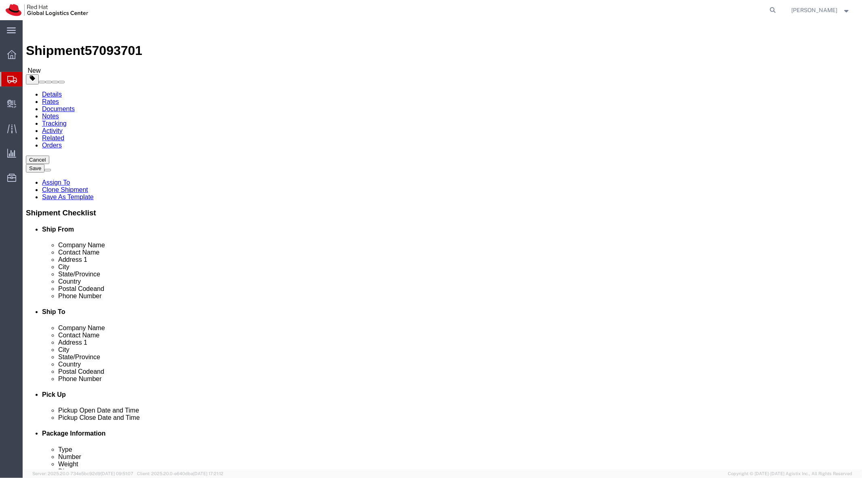
click button "Rate Shipment"
click input "6820"
type input "06820"
click button "Rate Shipment"
